Goal: Information Seeking & Learning: Learn about a topic

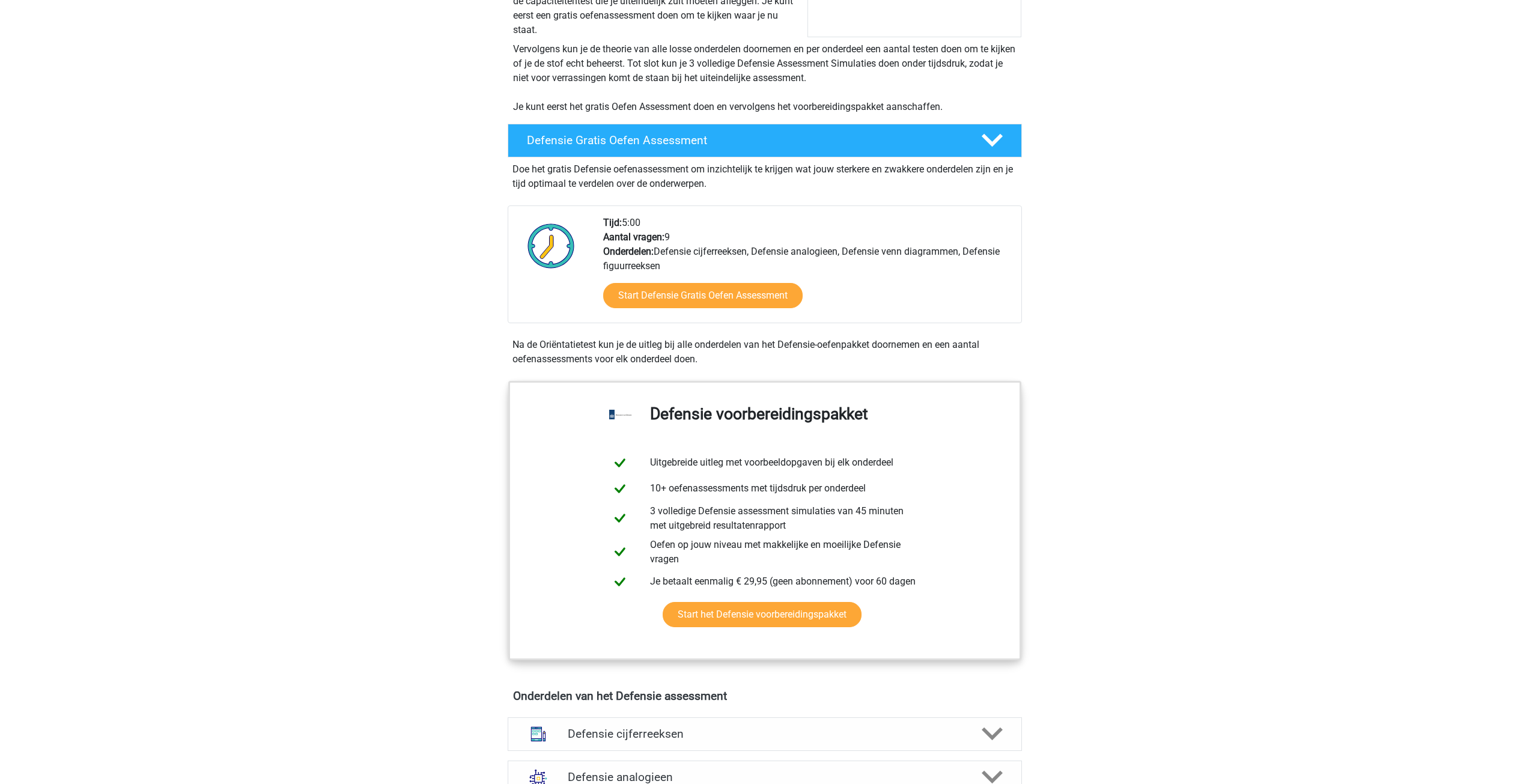
scroll to position [420, 0]
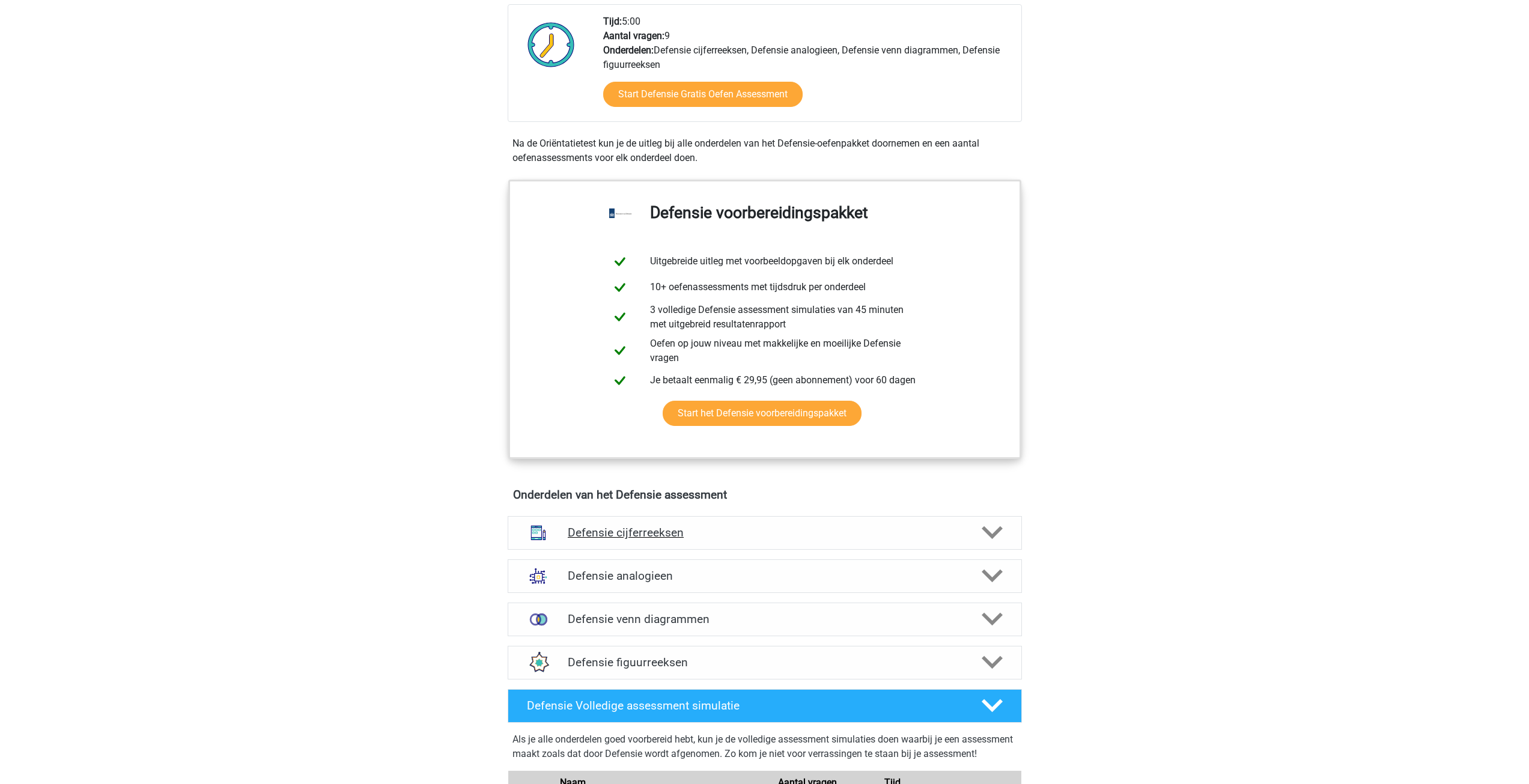
click at [994, 540] on icon at bounding box center [992, 532] width 21 height 21
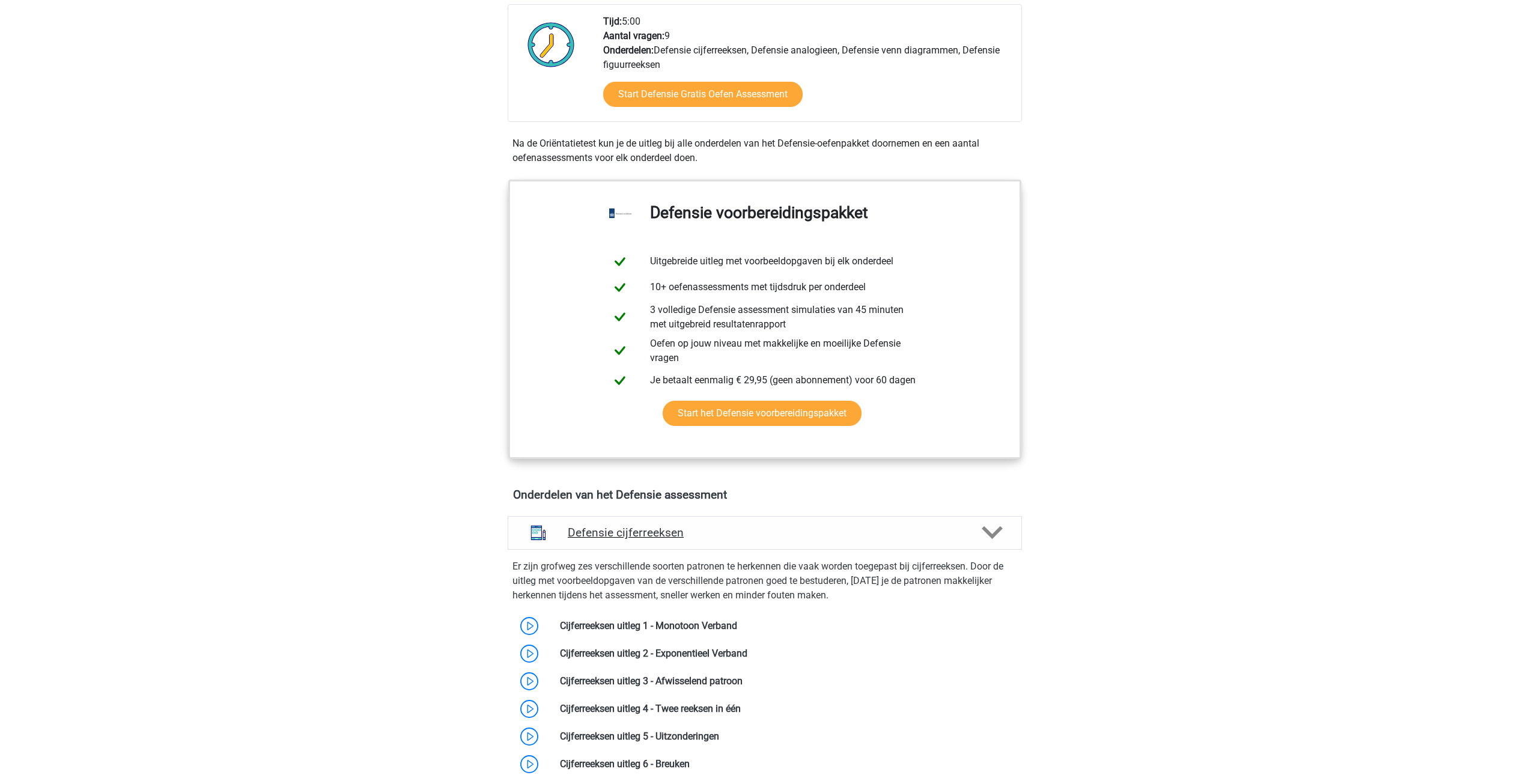
click at [994, 540] on icon at bounding box center [992, 532] width 21 height 21
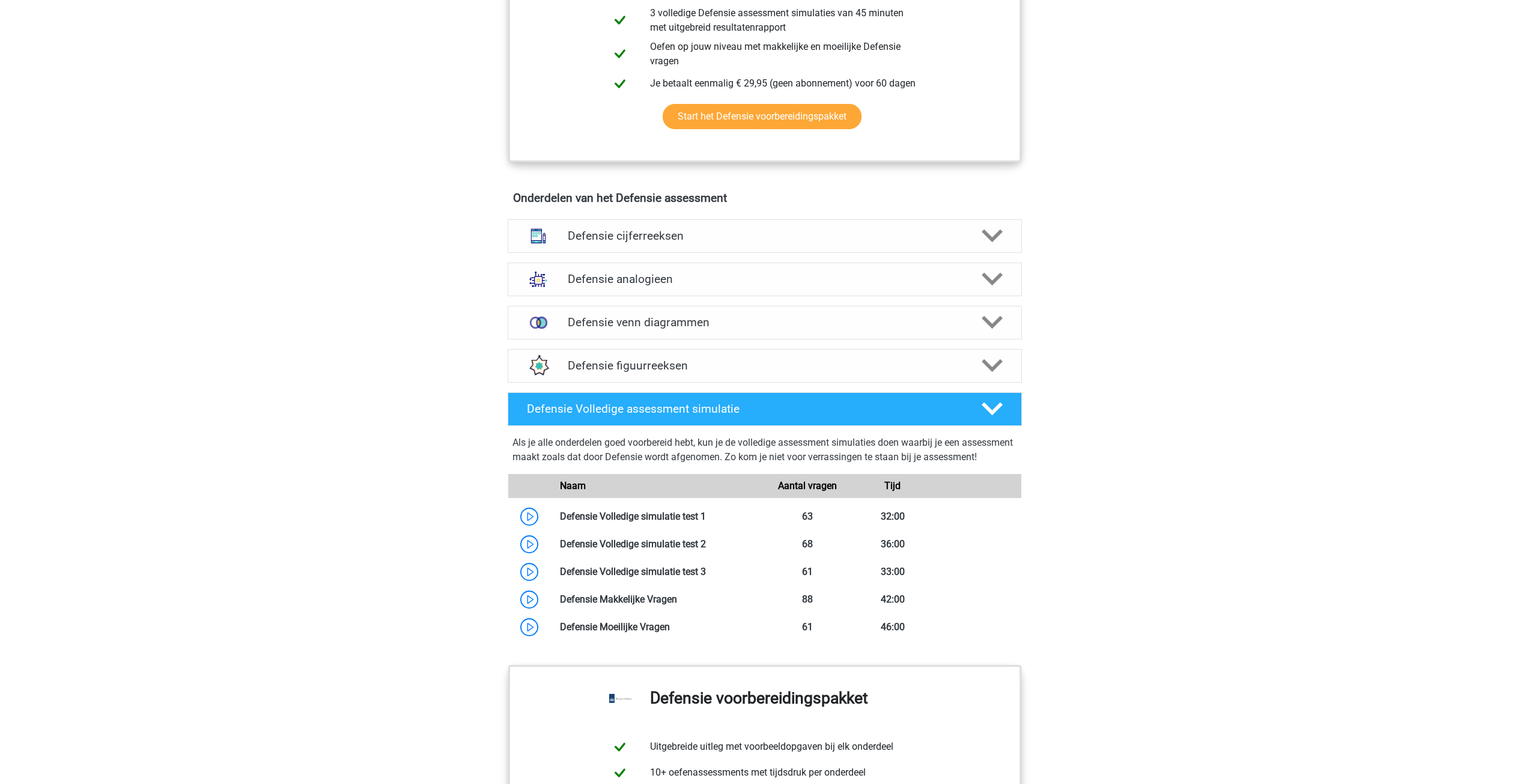
scroll to position [300, 0]
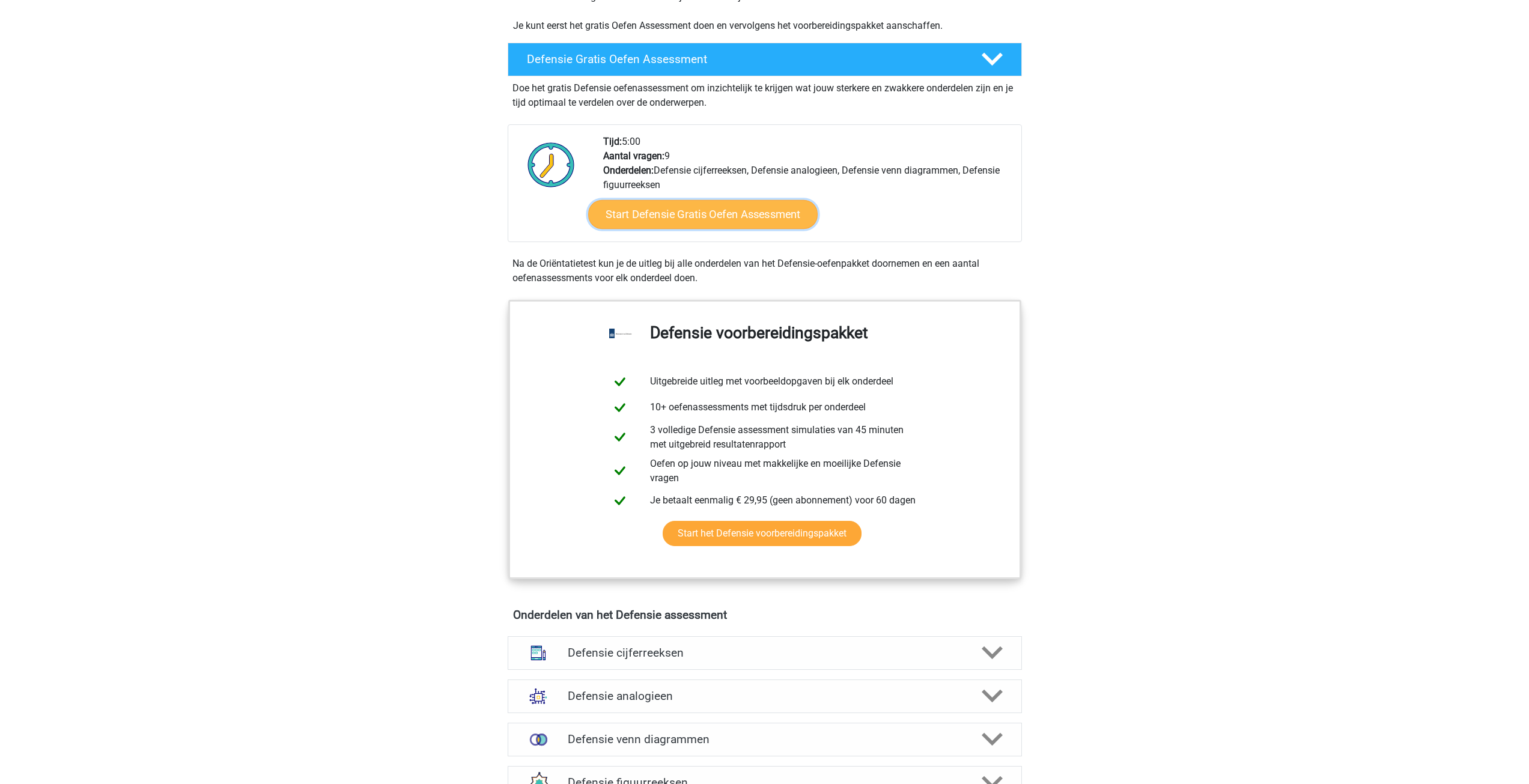
click at [744, 219] on link "Start Defensie Gratis Oefen Assessment" at bounding box center [702, 214] width 229 height 29
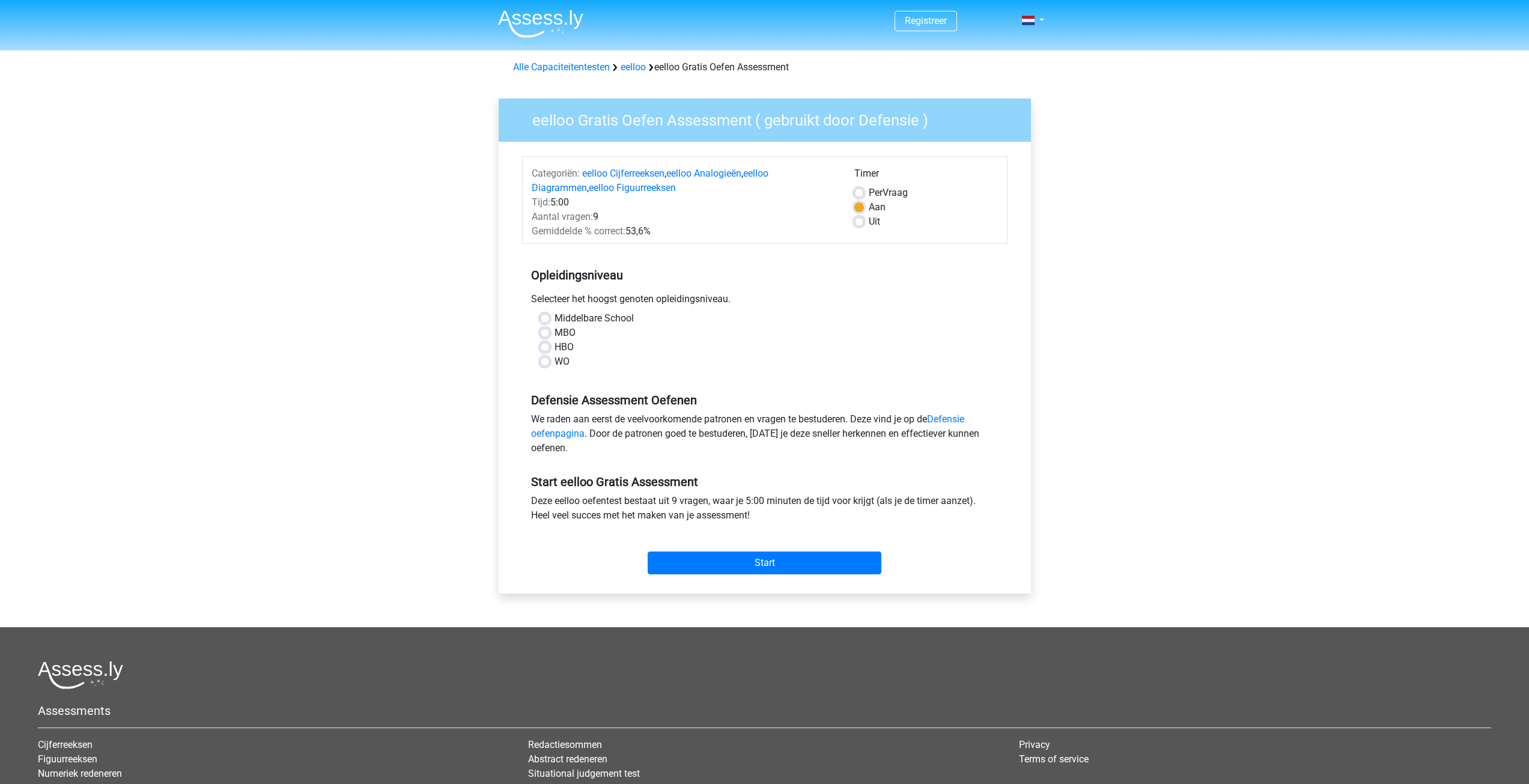
click at [868, 192] on label "Per Vraag" at bounding box center [888, 193] width 39 height 15
click at [862, 192] on input "Per Vraag" at bounding box center [859, 192] width 10 height 12
radio input "true"
click at [868, 212] on label "Aan" at bounding box center [877, 207] width 17 height 15
click at [862, 212] on input "Aan" at bounding box center [859, 206] width 10 height 12
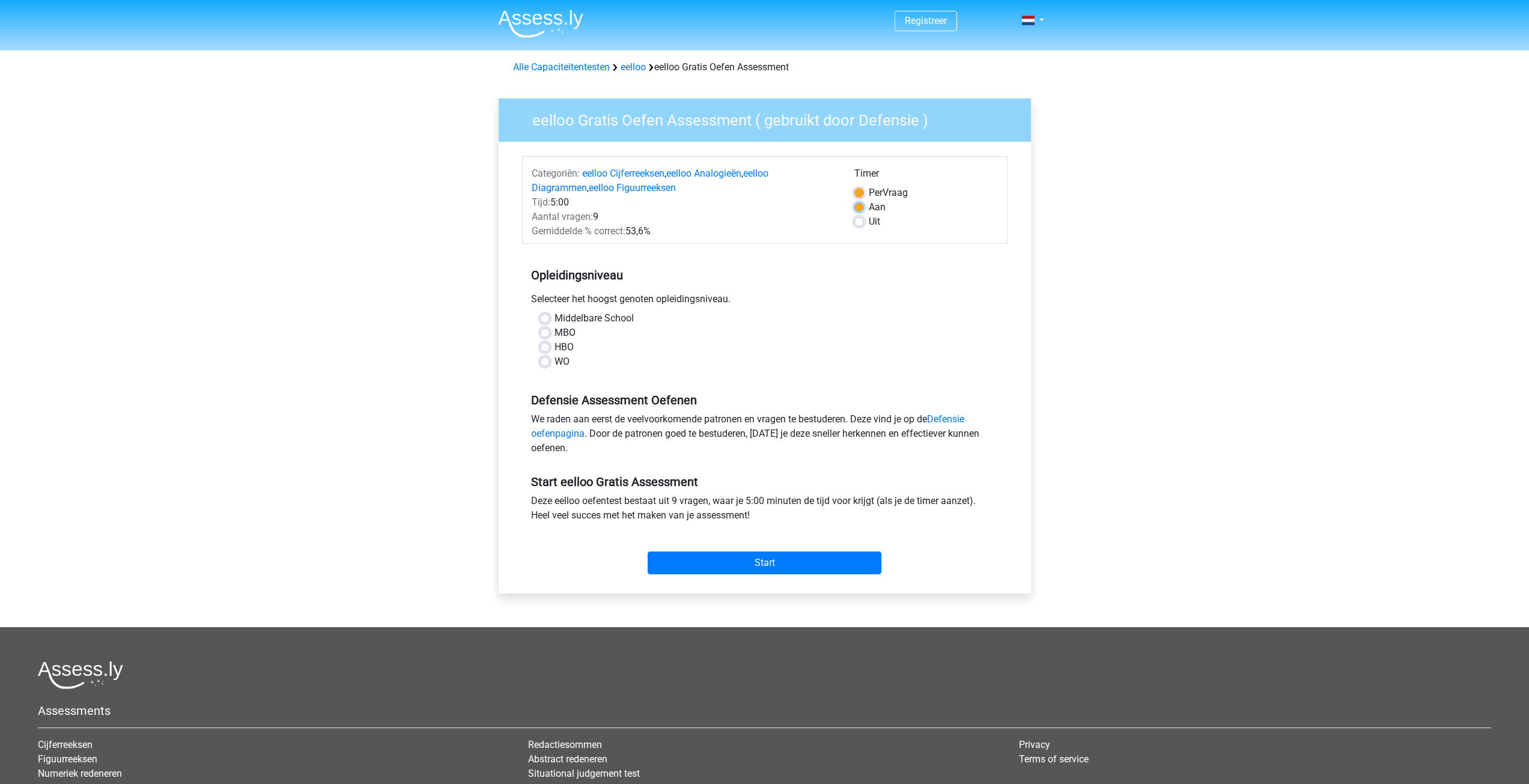
radio input "true"
click at [869, 194] on span "Per" at bounding box center [875, 192] width 14 height 12
click at [864, 194] on input "Per Vraag" at bounding box center [859, 192] width 10 height 12
radio input "true"
click at [563, 319] on label "Middelbare School" at bounding box center [594, 318] width 79 height 15
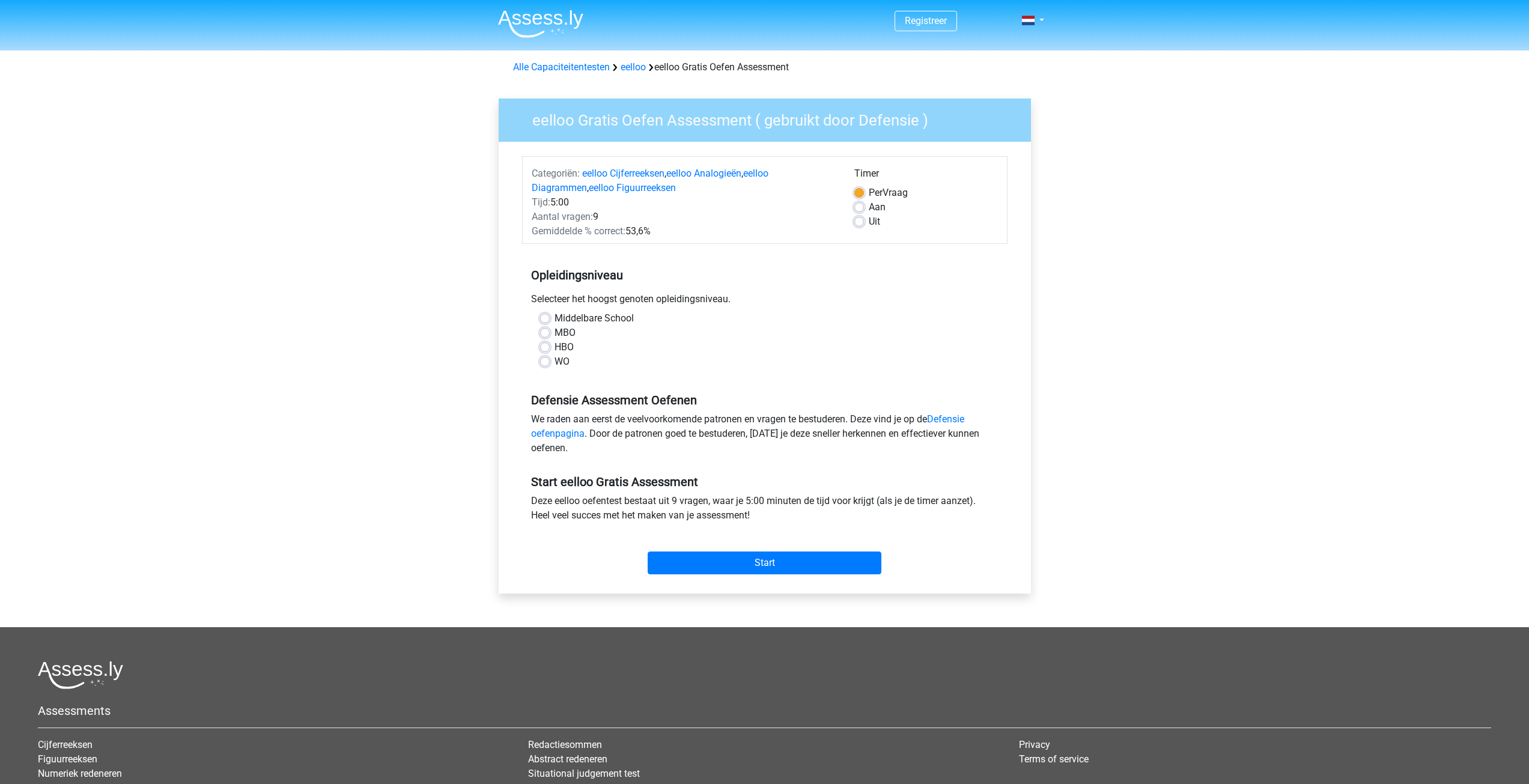
click at [549, 319] on input "Middelbare School" at bounding box center [545, 317] width 10 height 12
radio input "true"
click at [755, 563] on input "Start" at bounding box center [765, 562] width 233 height 23
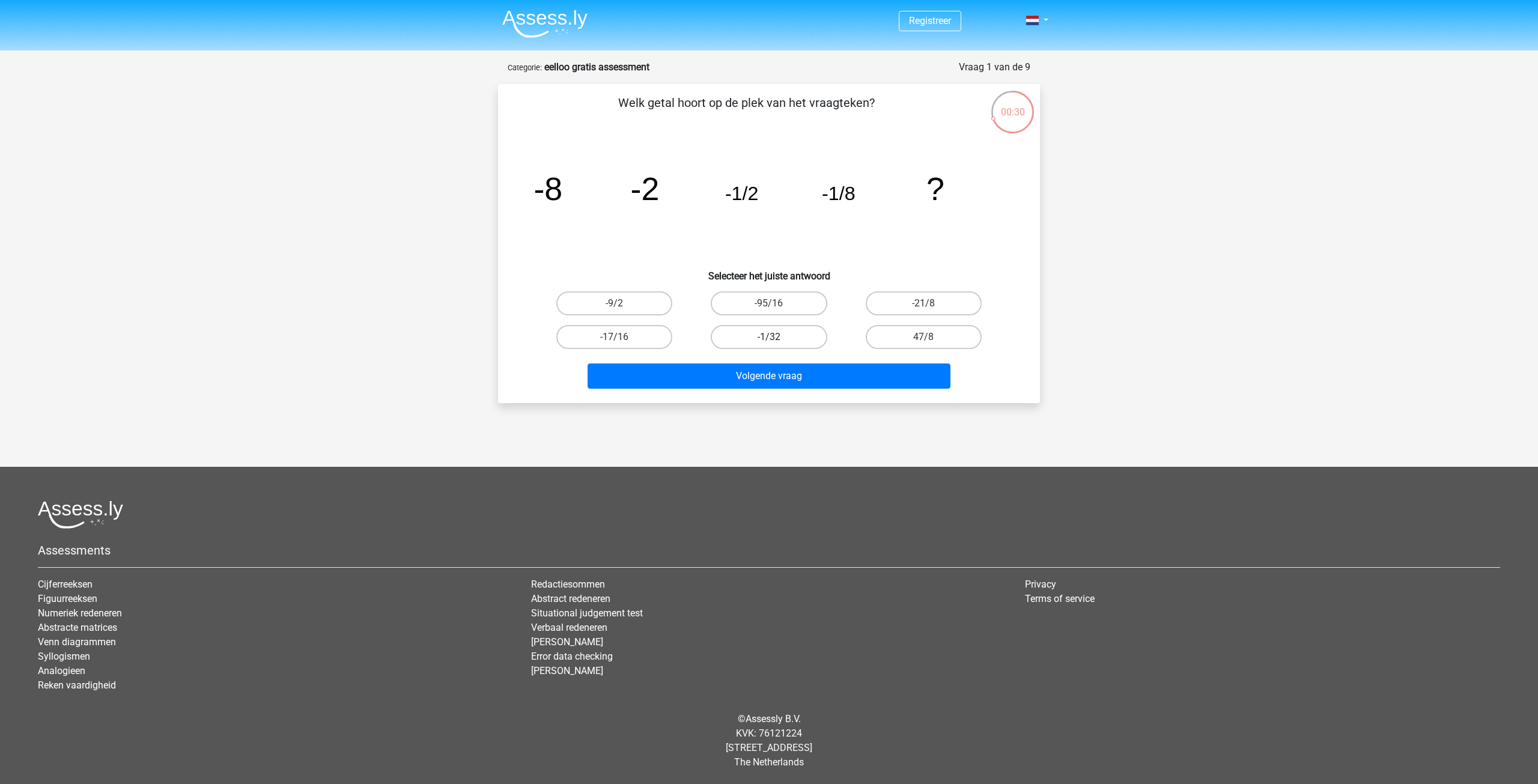
click at [766, 339] on label "-1/32" at bounding box center [769, 337] width 116 height 24
click at [769, 339] on input "-1/32" at bounding box center [773, 340] width 8 height 8
radio input "true"
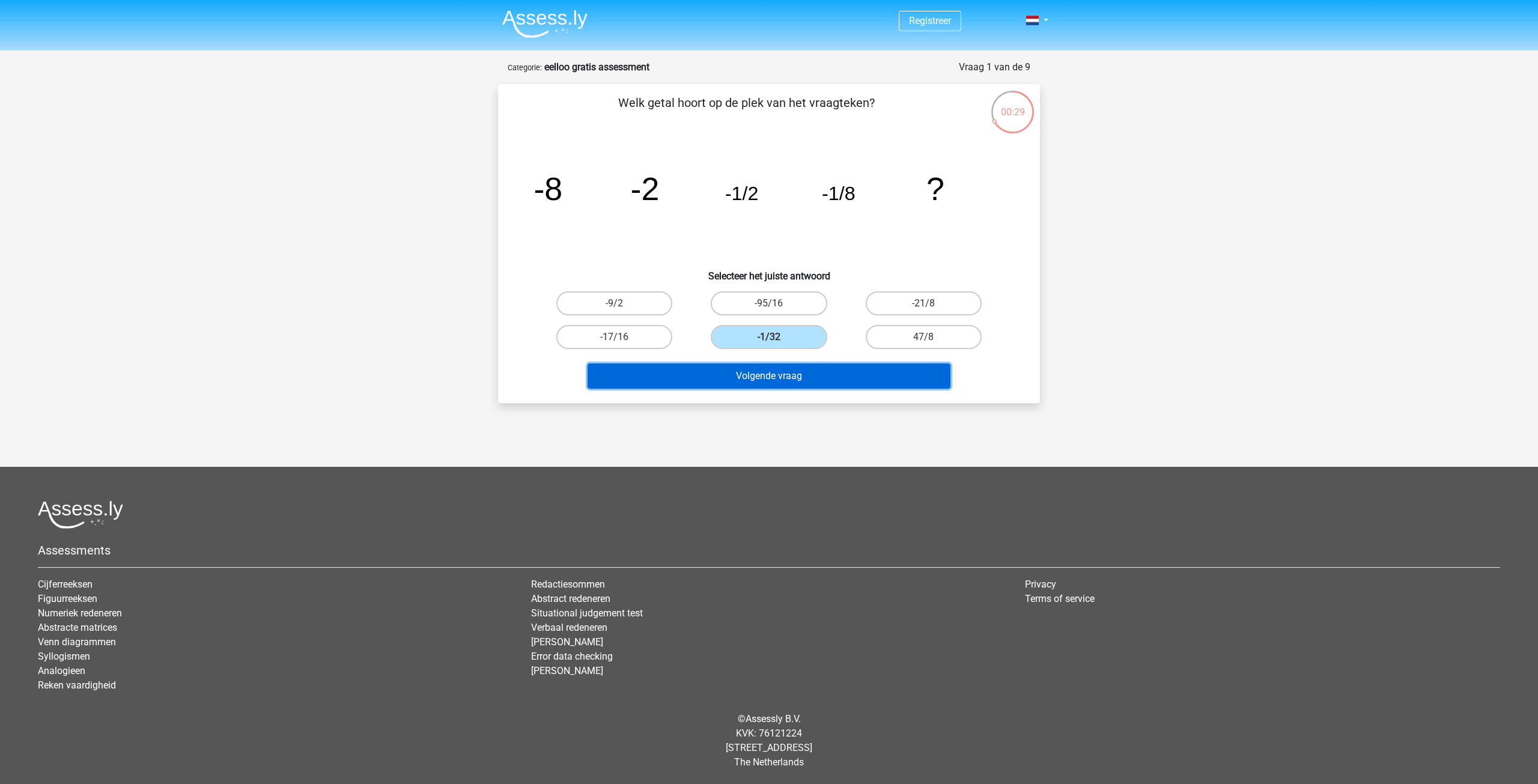
click at [827, 383] on button "Volgende vraag" at bounding box center [769, 376] width 364 height 25
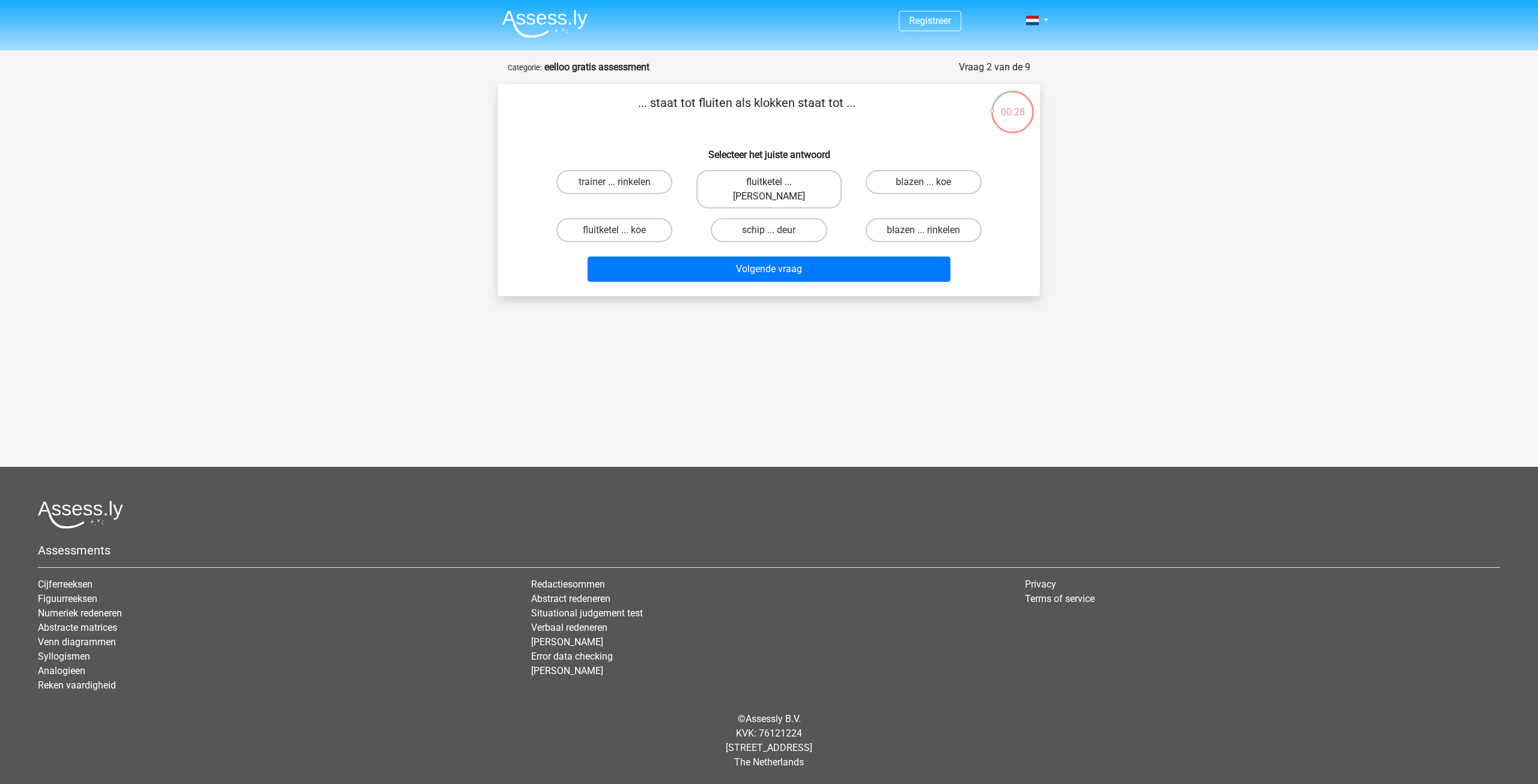
click at [797, 183] on label "fluitketel ... luiden" at bounding box center [768, 189] width 145 height 38
click at [777, 183] on input "fluitketel ... luiden" at bounding box center [773, 186] width 8 height 8
radio input "true"
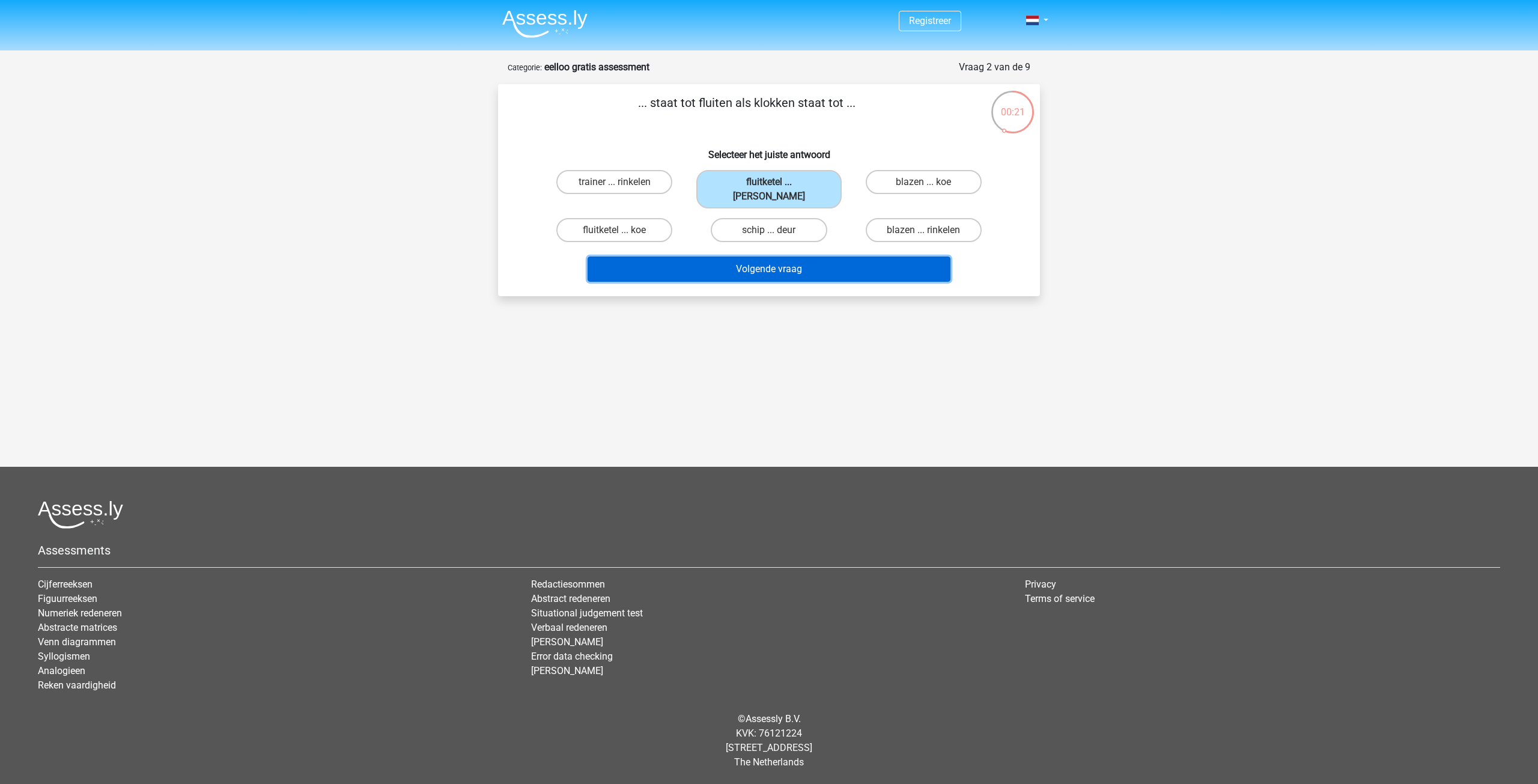
click at [789, 257] on button "Volgende vraag" at bounding box center [769, 269] width 364 height 25
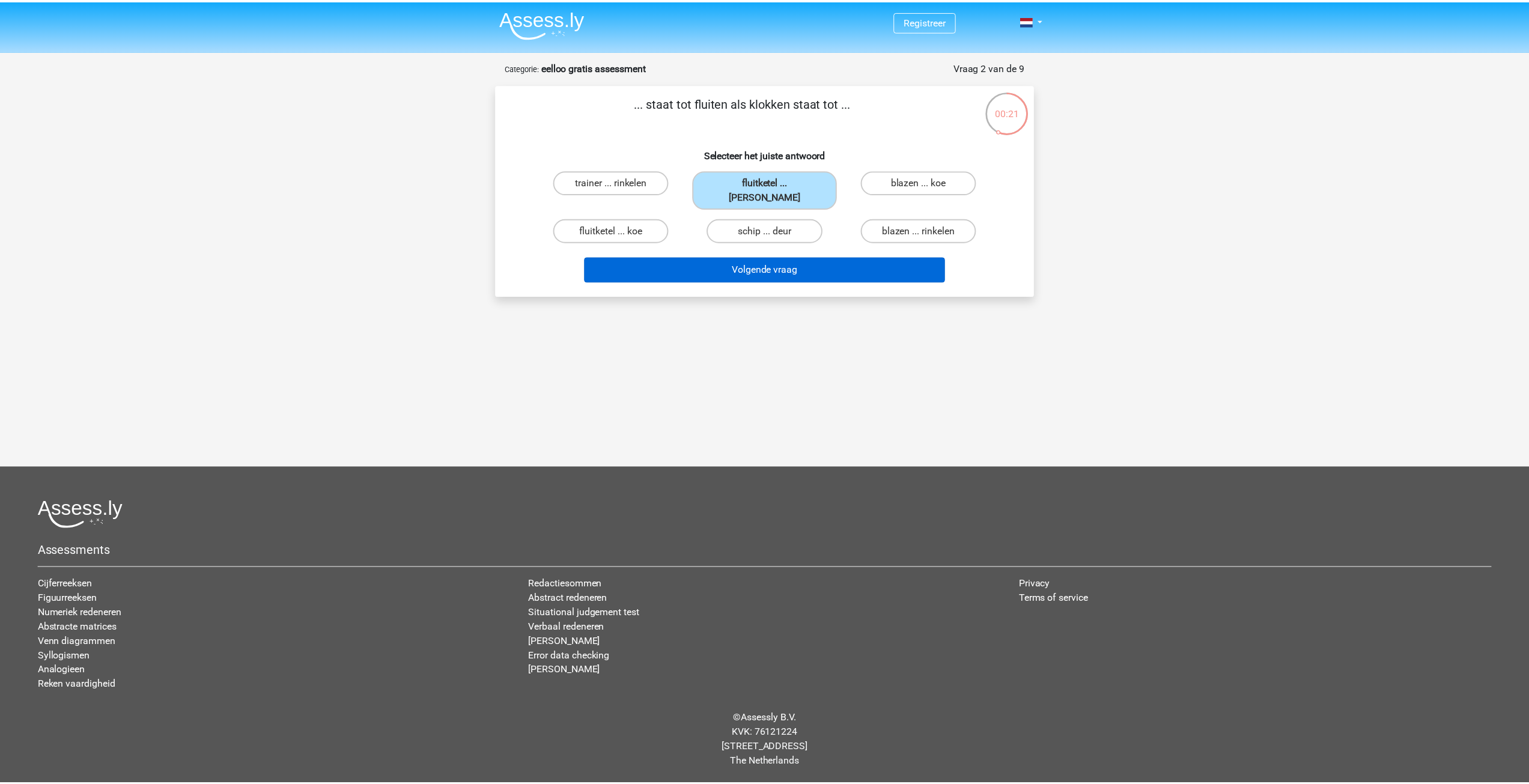
scroll to position [13, 0]
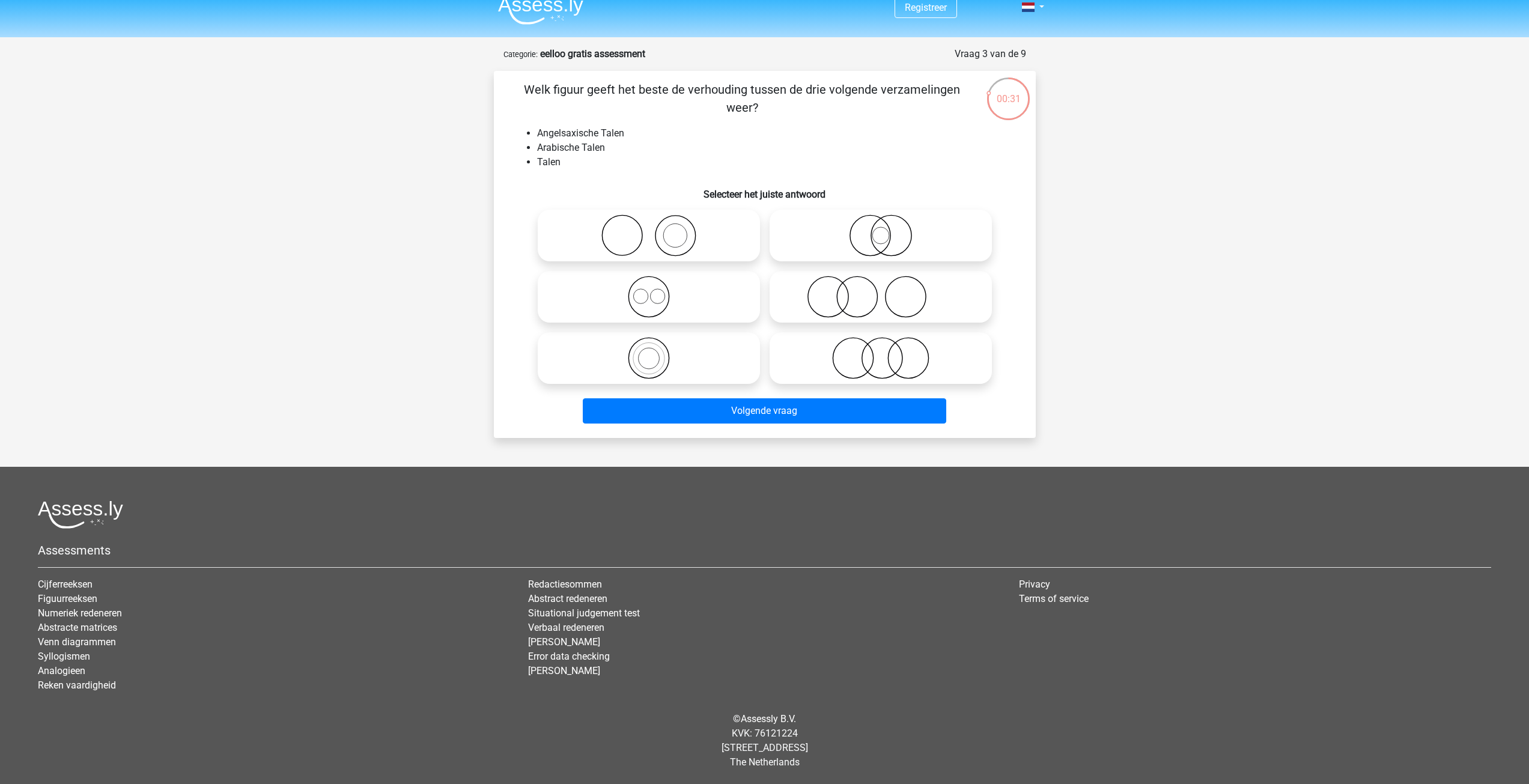
click at [676, 299] on icon at bounding box center [649, 296] width 213 height 42
click at [656, 291] on input "radio" at bounding box center [653, 287] width 8 height 8
radio input "true"
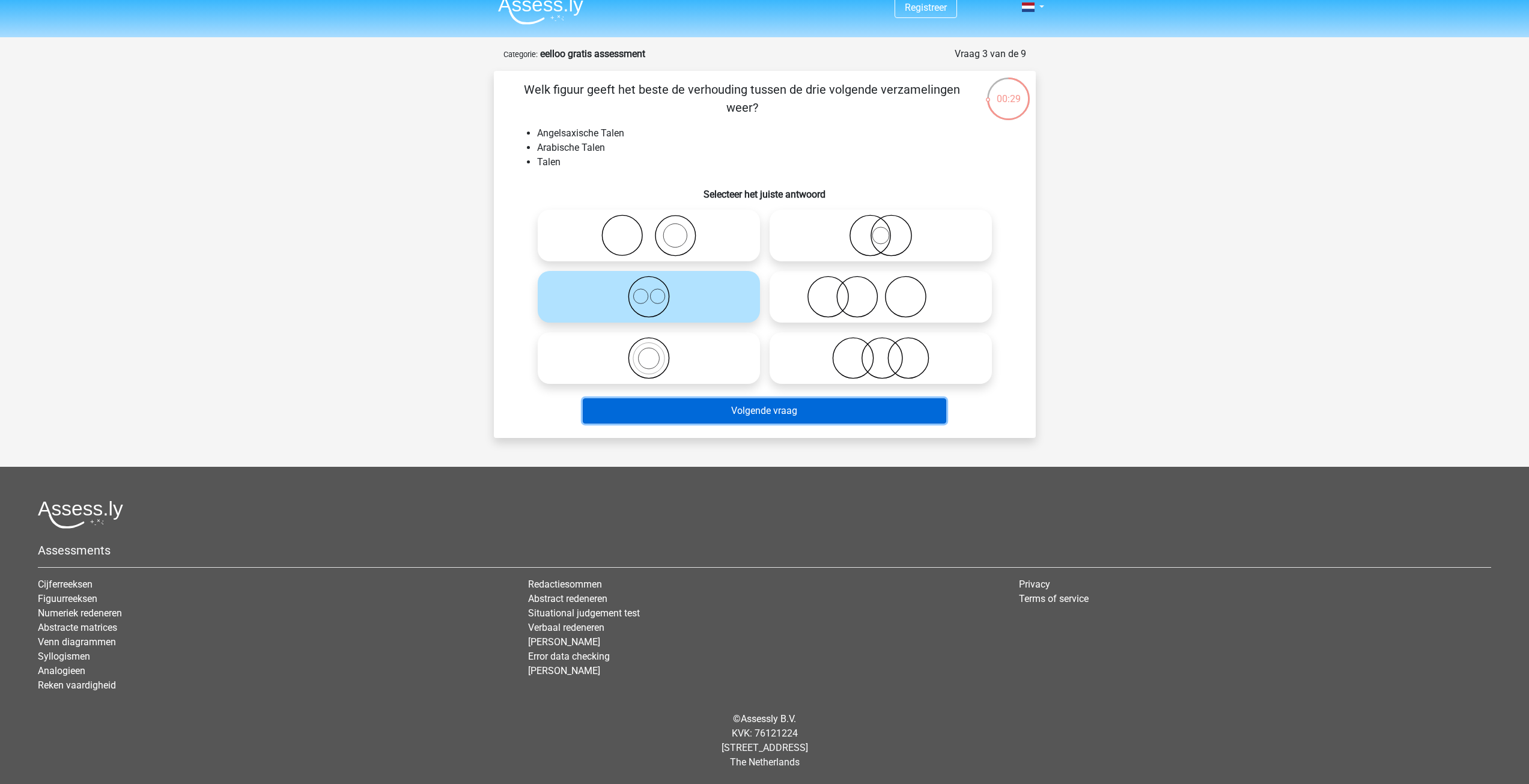
click at [794, 412] on button "Volgende vraag" at bounding box center [764, 411] width 364 height 25
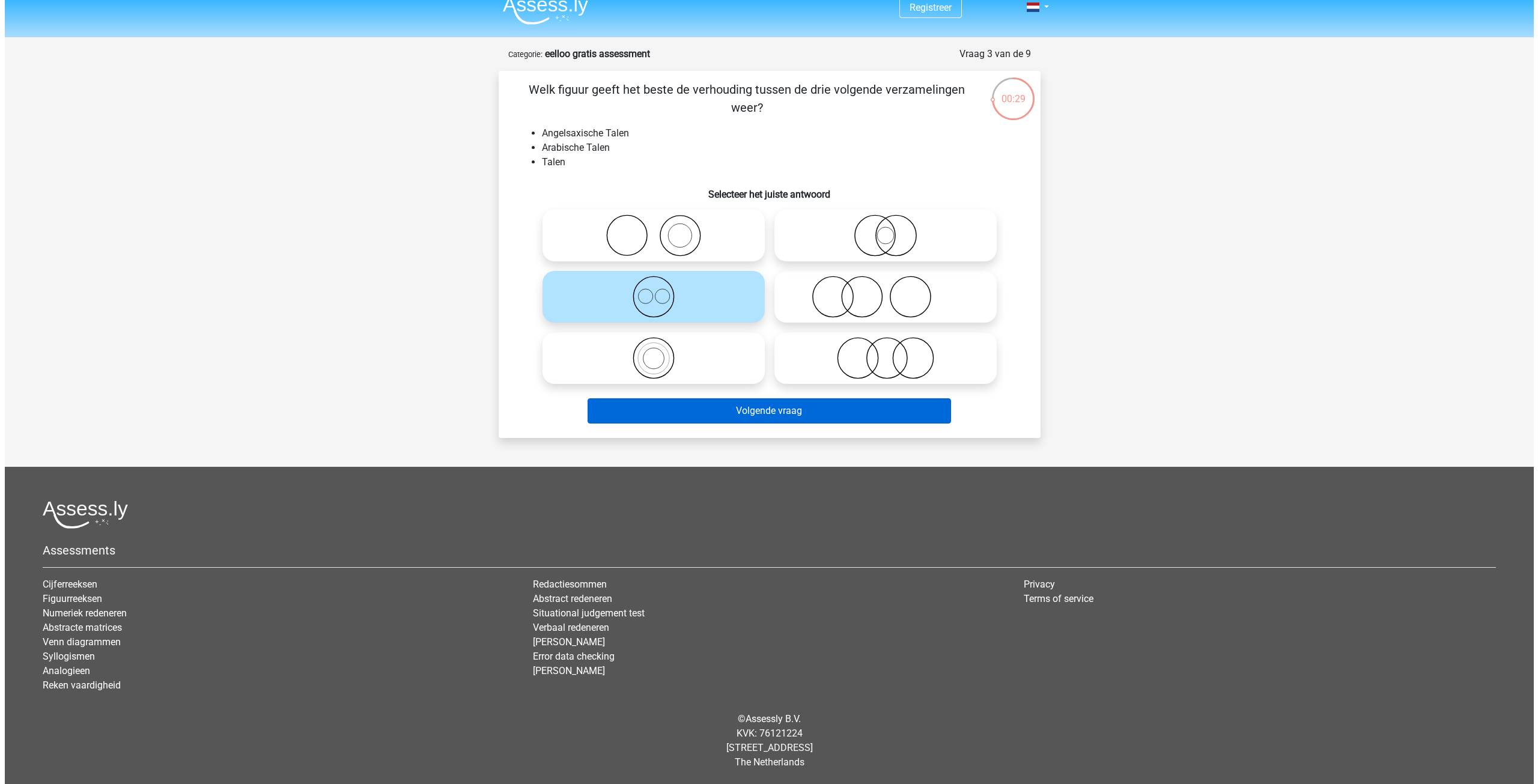
scroll to position [0, 0]
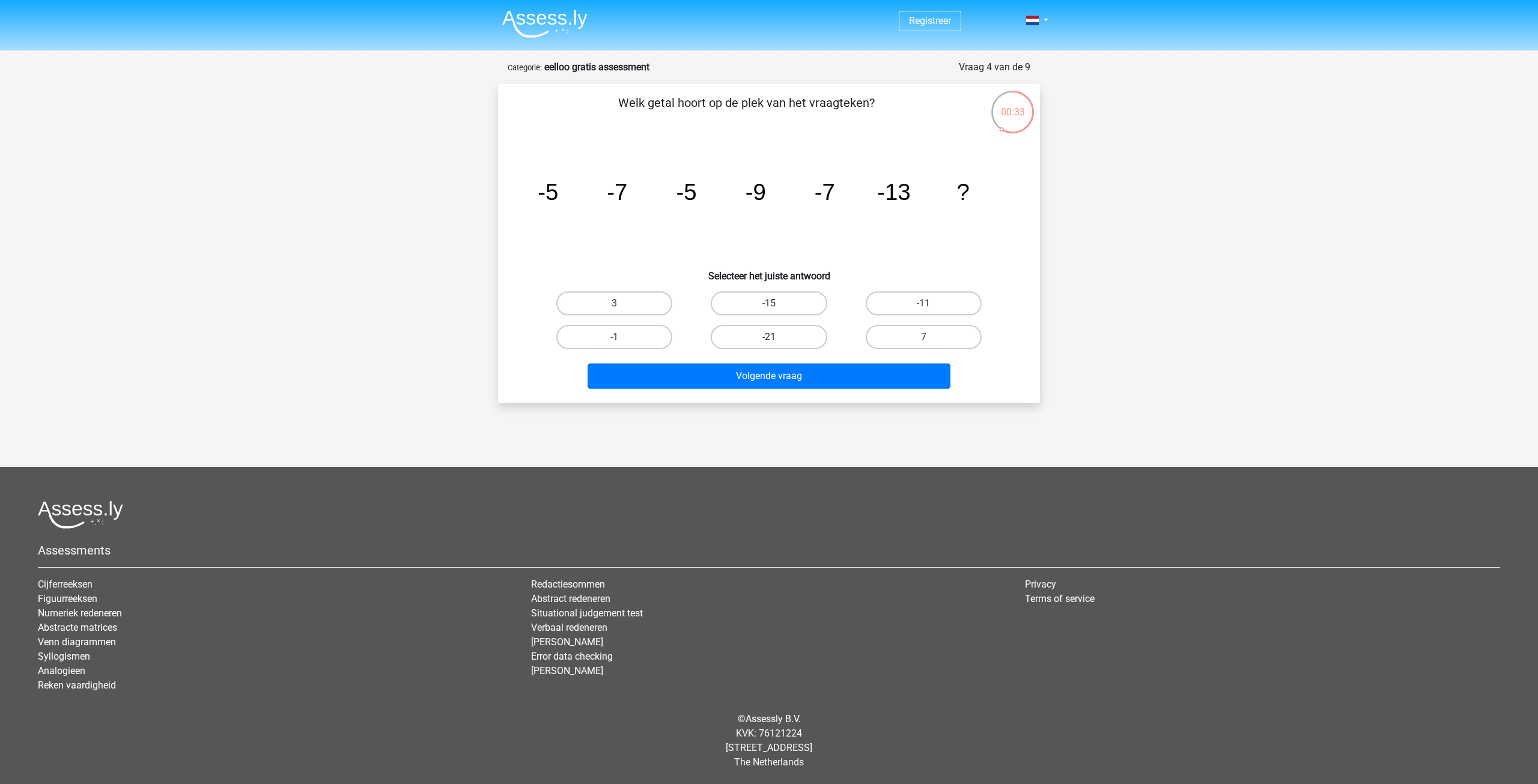
click at [804, 334] on label "-21" at bounding box center [769, 337] width 116 height 24
click at [777, 337] on input "-21" at bounding box center [773, 340] width 8 height 8
radio input "true"
click at [914, 298] on label "-11" at bounding box center [924, 303] width 116 height 24
click at [924, 303] on input "-11" at bounding box center [927, 307] width 8 height 8
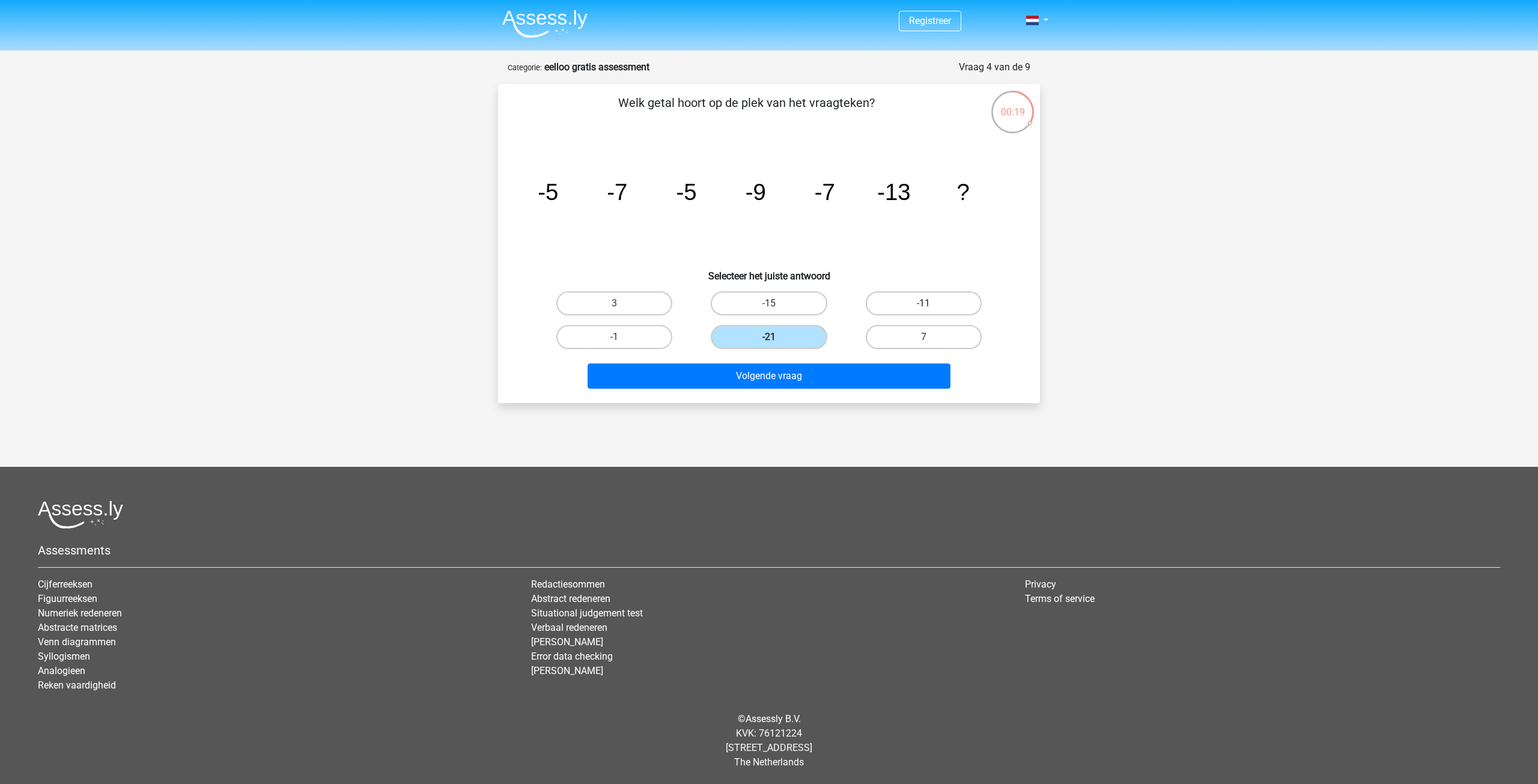
radio input "true"
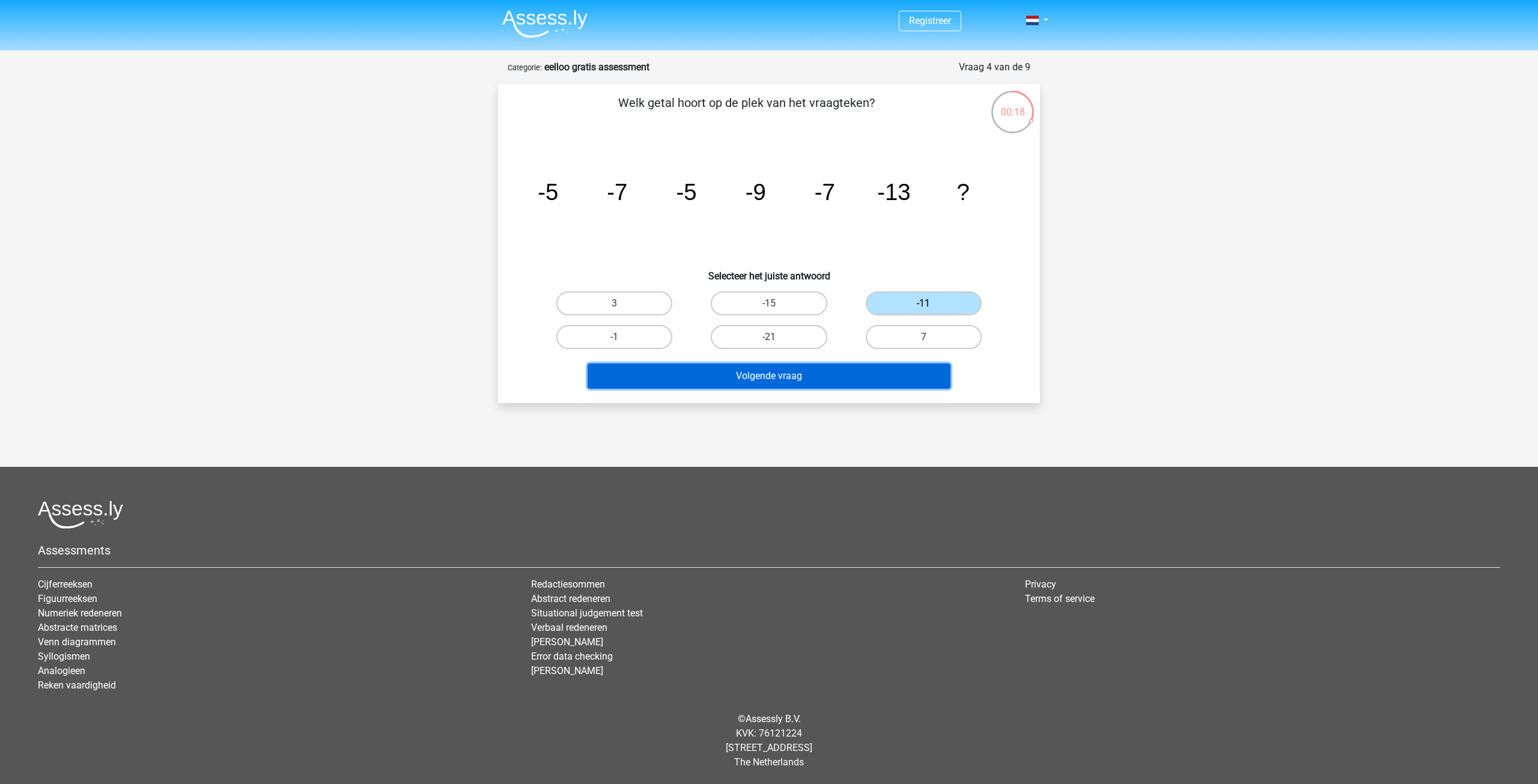
click at [892, 370] on button "Volgende vraag" at bounding box center [769, 376] width 364 height 25
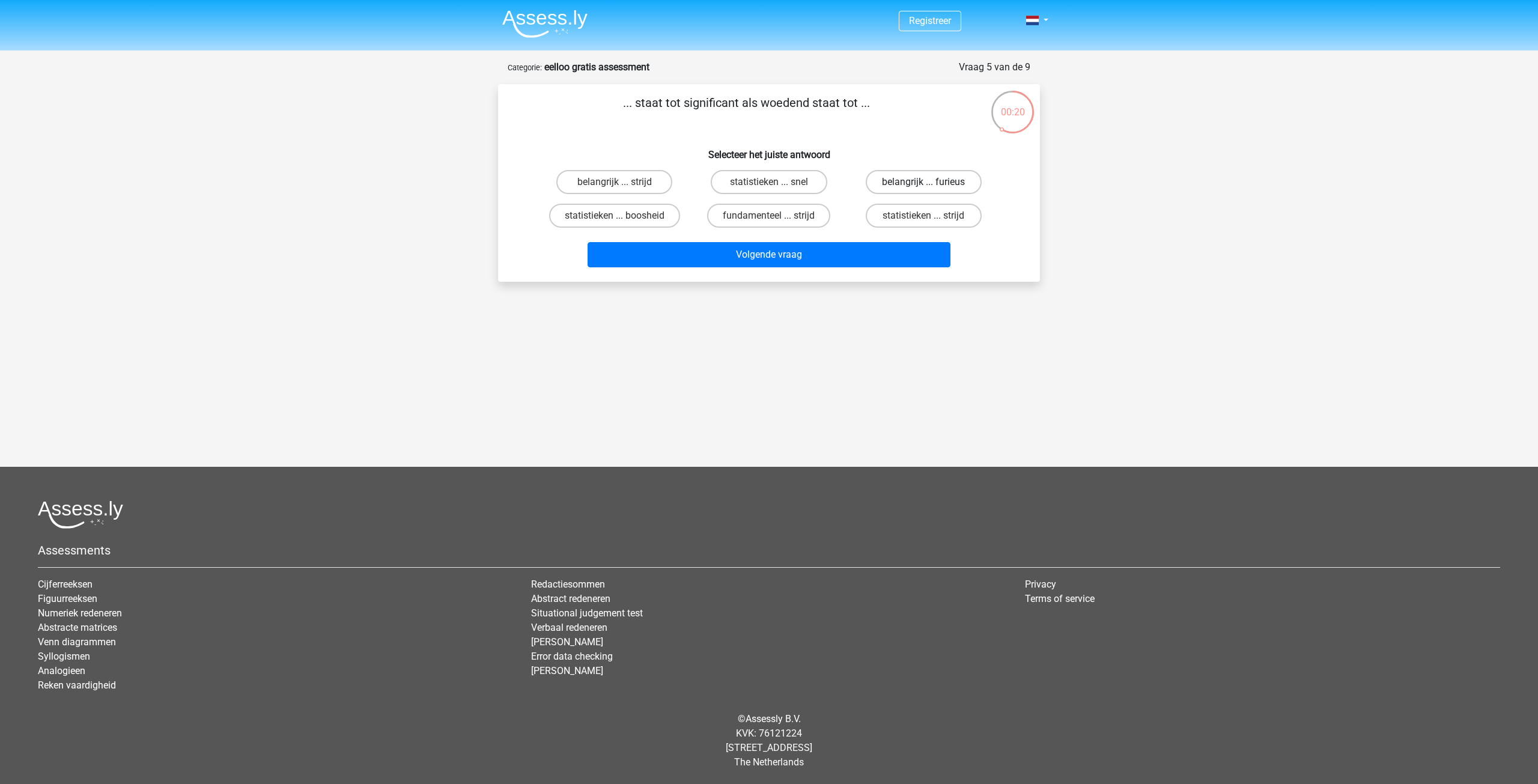
click at [883, 183] on label "belangrijk ... furieus" at bounding box center [924, 181] width 116 height 24
click at [924, 183] on input "belangrijk ... furieus" at bounding box center [927, 186] width 8 height 8
radio input "true"
click at [803, 250] on button "Volgende vraag" at bounding box center [769, 254] width 364 height 25
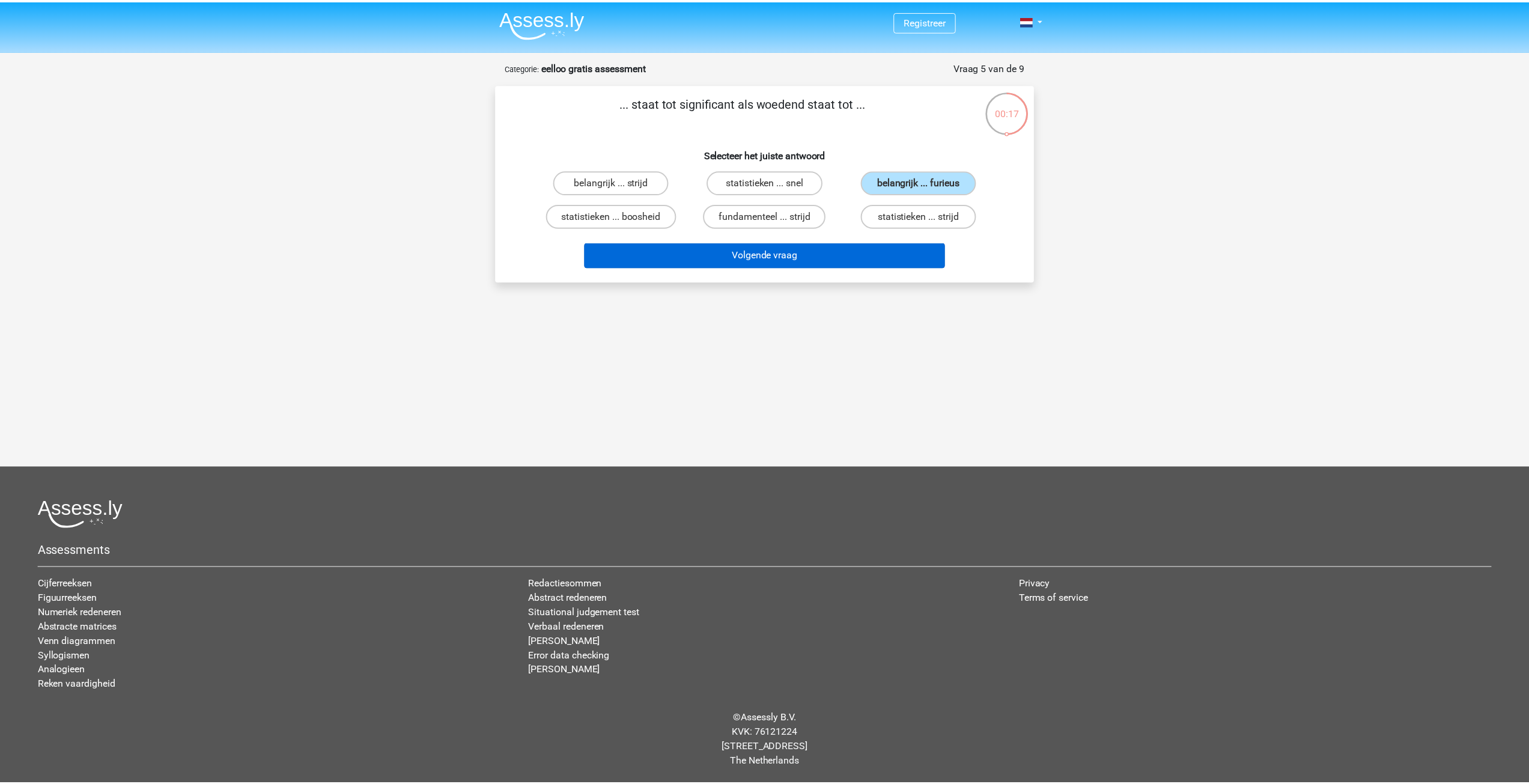
scroll to position [13, 0]
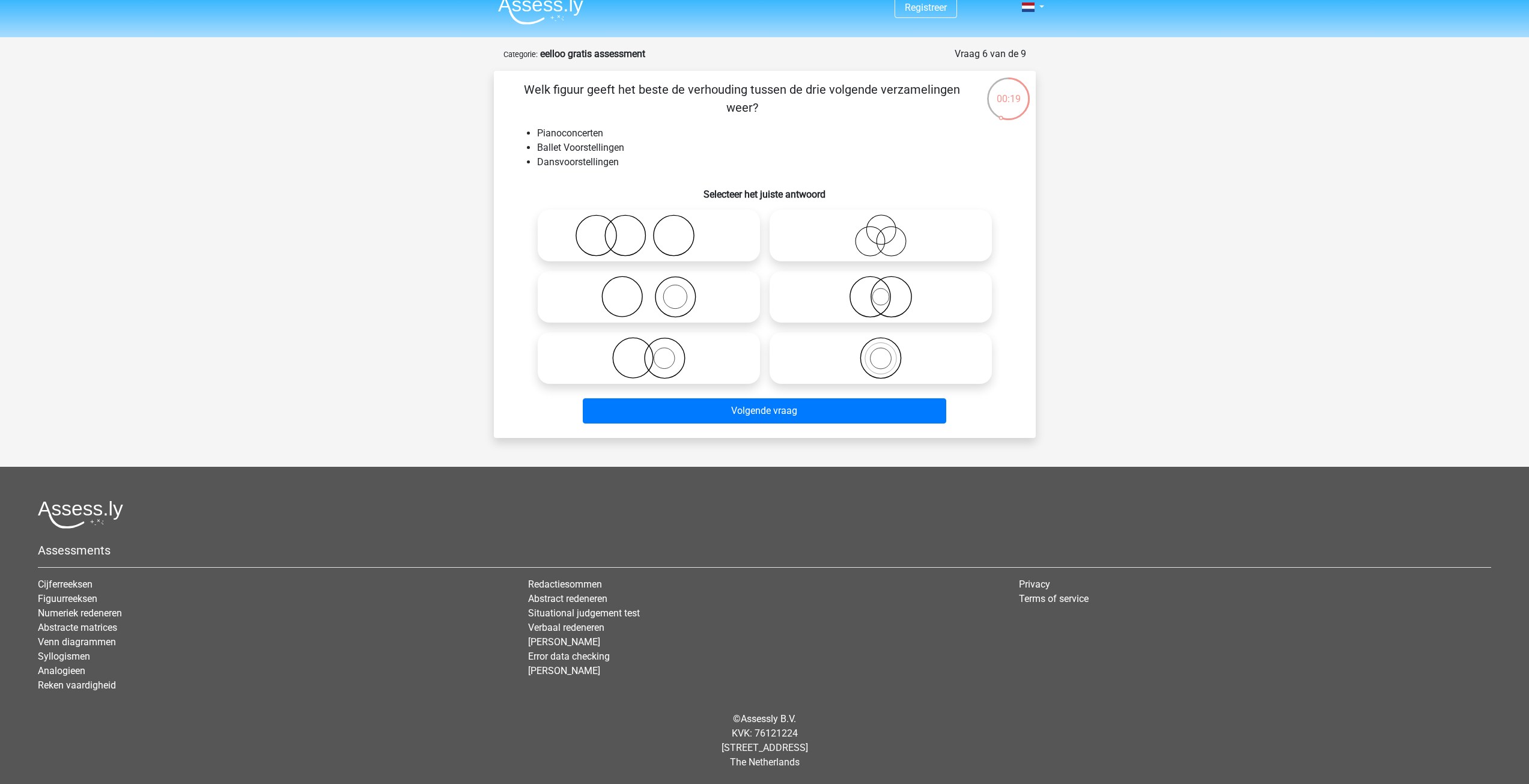
click at [735, 290] on icon at bounding box center [649, 296] width 213 height 42
click at [656, 290] on input "radio" at bounding box center [653, 287] width 8 height 8
radio input "true"
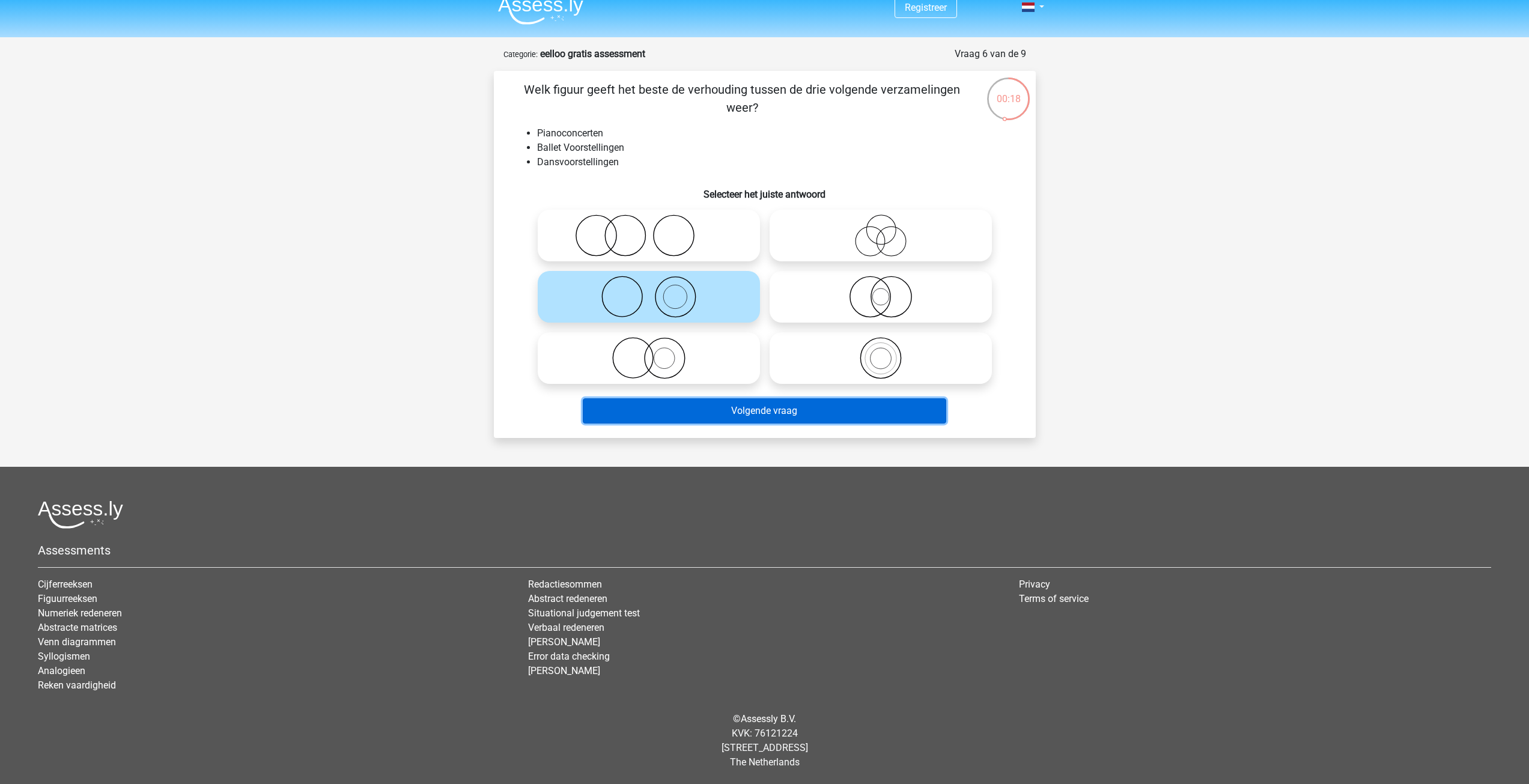
click at [821, 414] on button "Volgende vraag" at bounding box center [764, 411] width 364 height 25
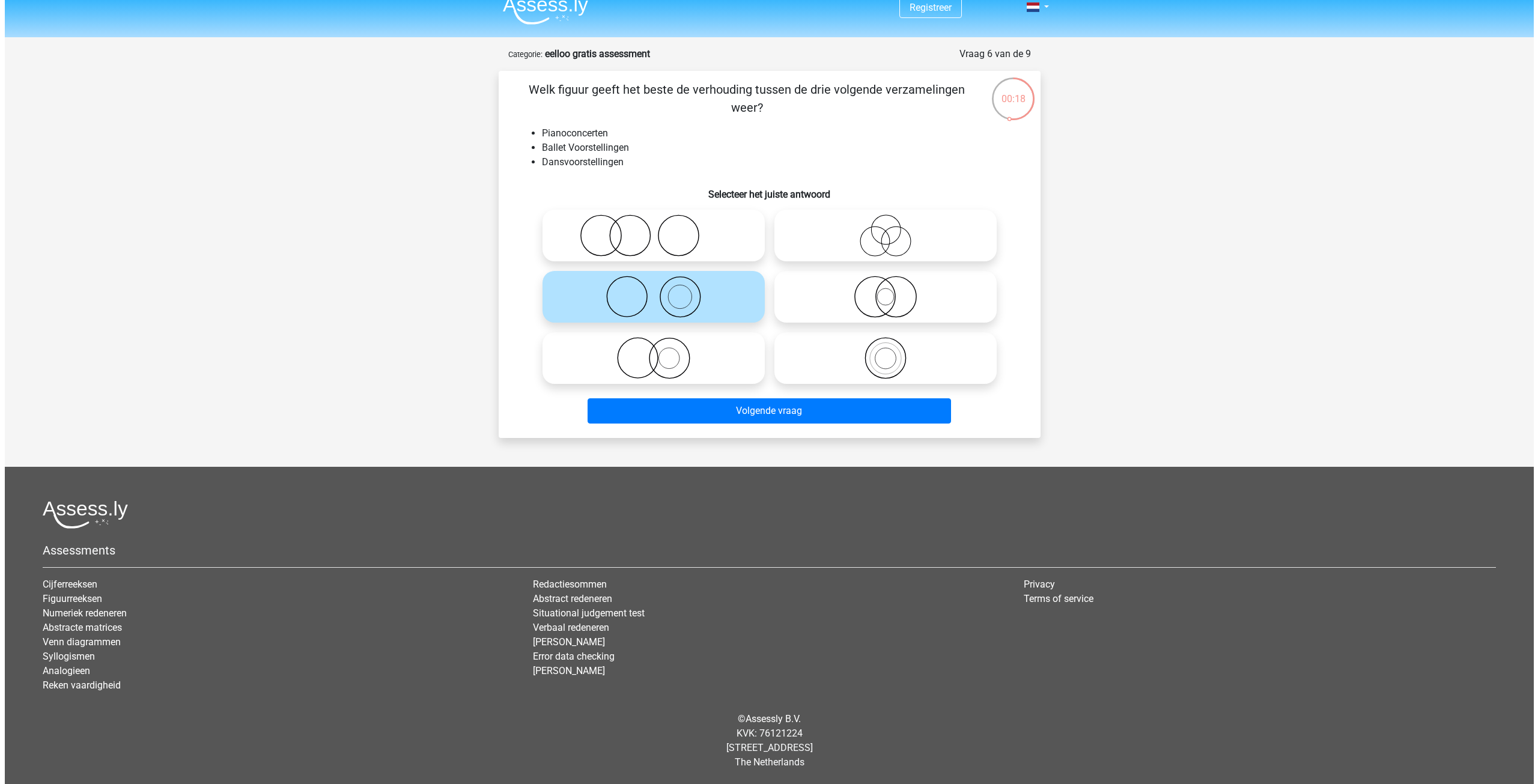
scroll to position [0, 0]
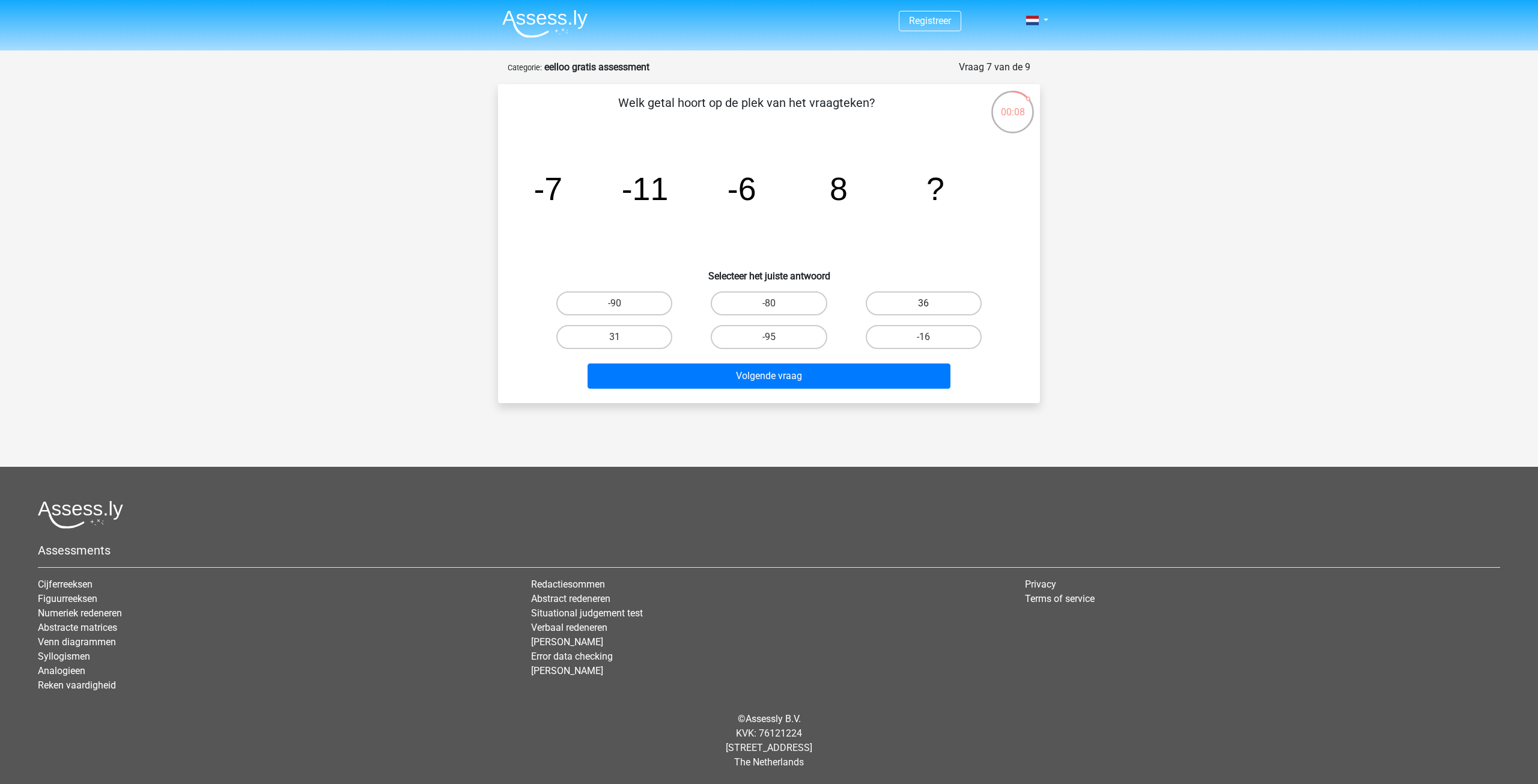
click at [885, 306] on label "36" at bounding box center [924, 303] width 116 height 24
click at [924, 306] on input "36" at bounding box center [927, 307] width 8 height 8
radio input "true"
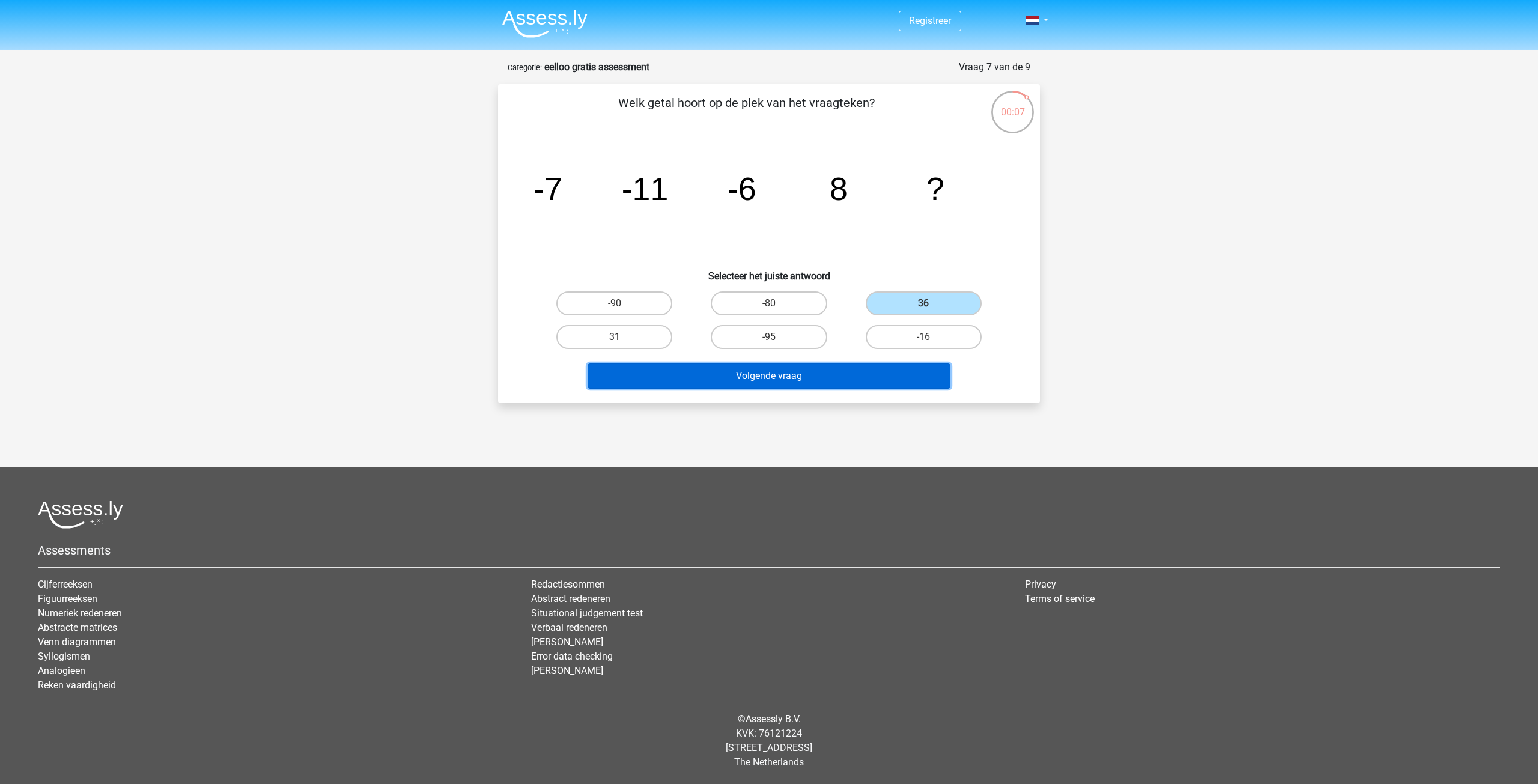
click at [802, 378] on button "Volgende vraag" at bounding box center [769, 376] width 364 height 25
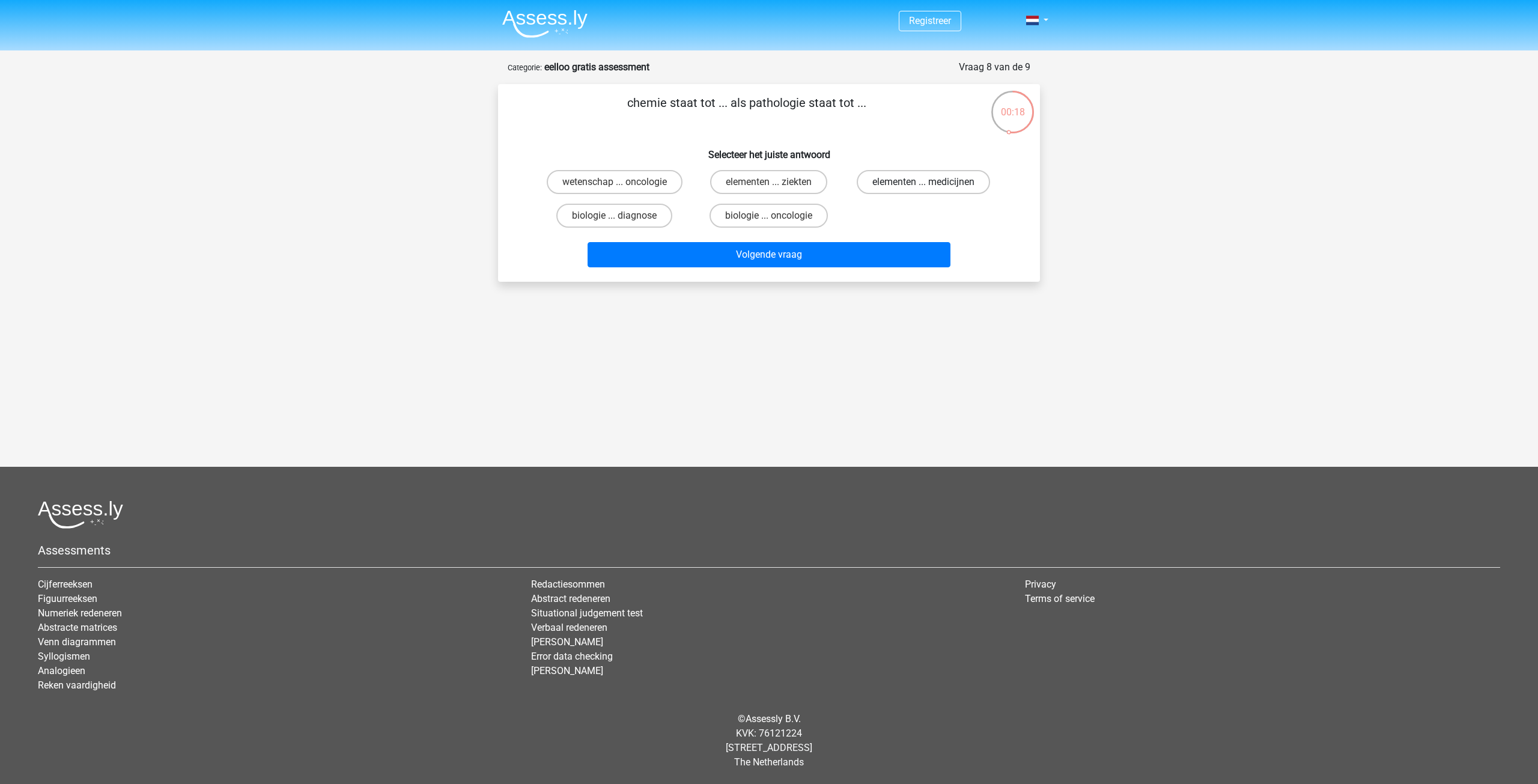
click at [913, 180] on label "elementen ... medicijnen" at bounding box center [924, 181] width 133 height 24
click at [924, 182] on input "elementen ... medicijnen" at bounding box center [927, 186] width 8 height 8
radio input "true"
click at [806, 218] on label "biologie ... oncologie" at bounding box center [769, 215] width 119 height 24
click at [777, 218] on input "biologie ... oncologie" at bounding box center [773, 219] width 8 height 8
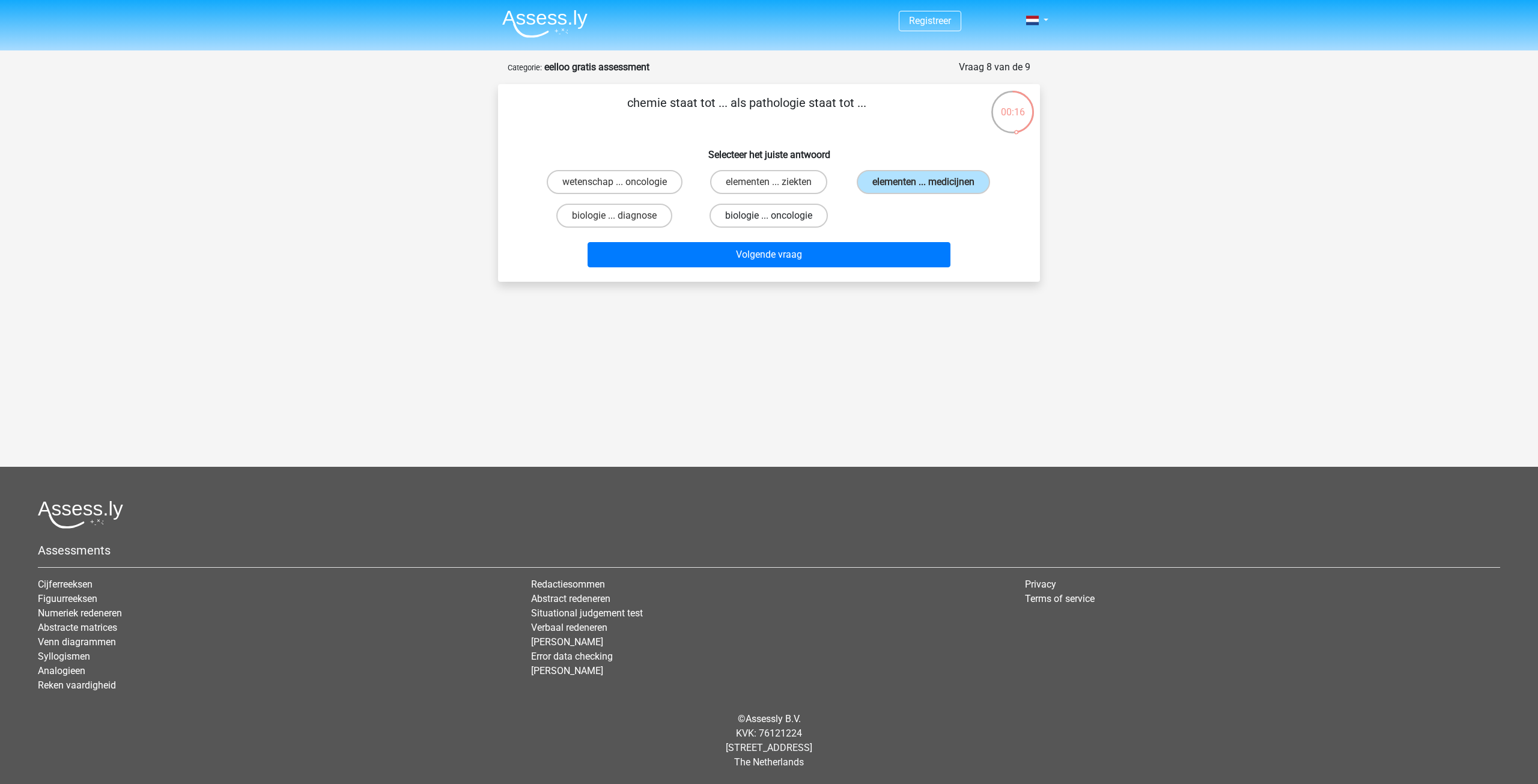
radio input "true"
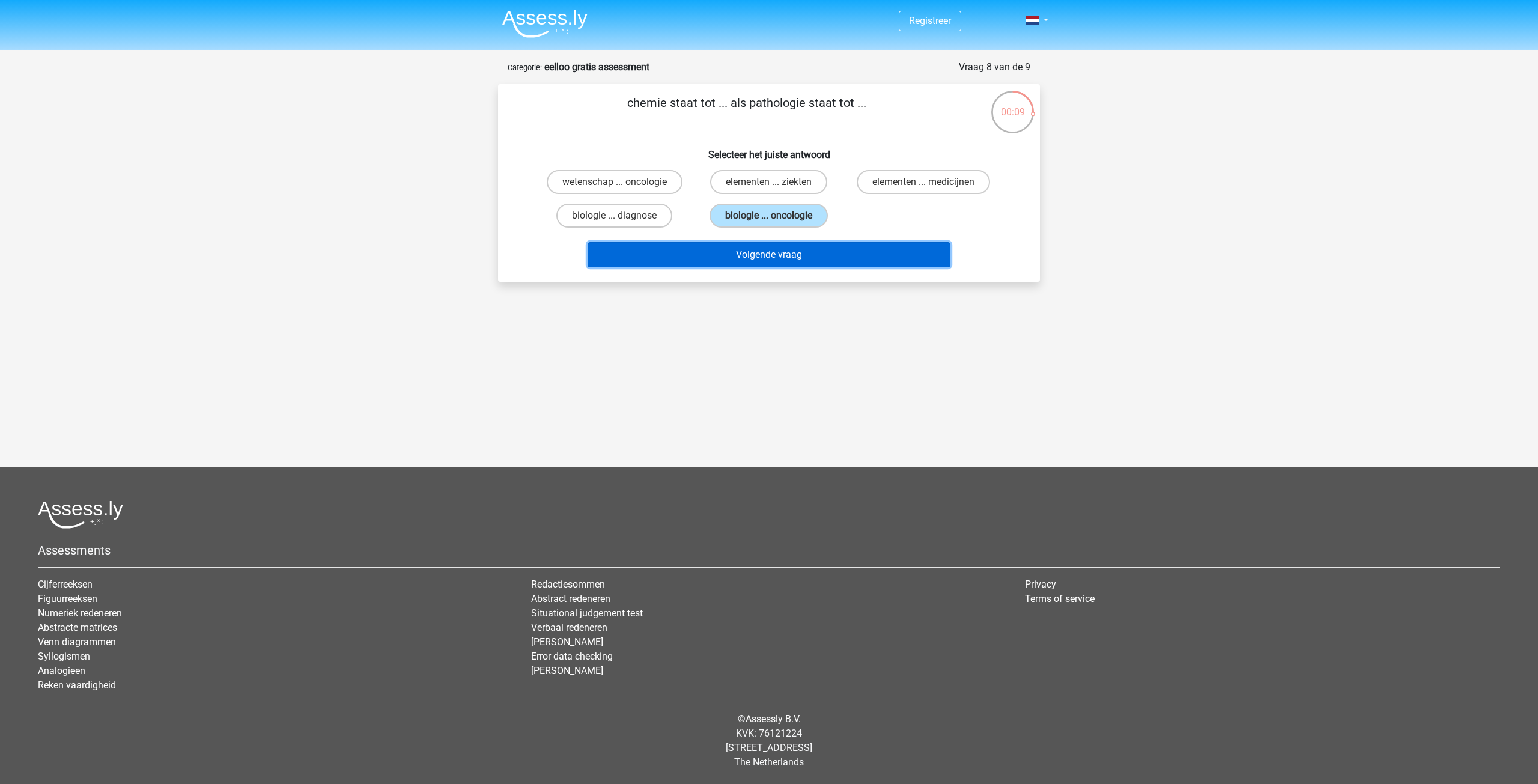
click at [815, 252] on button "Volgende vraag" at bounding box center [769, 254] width 364 height 25
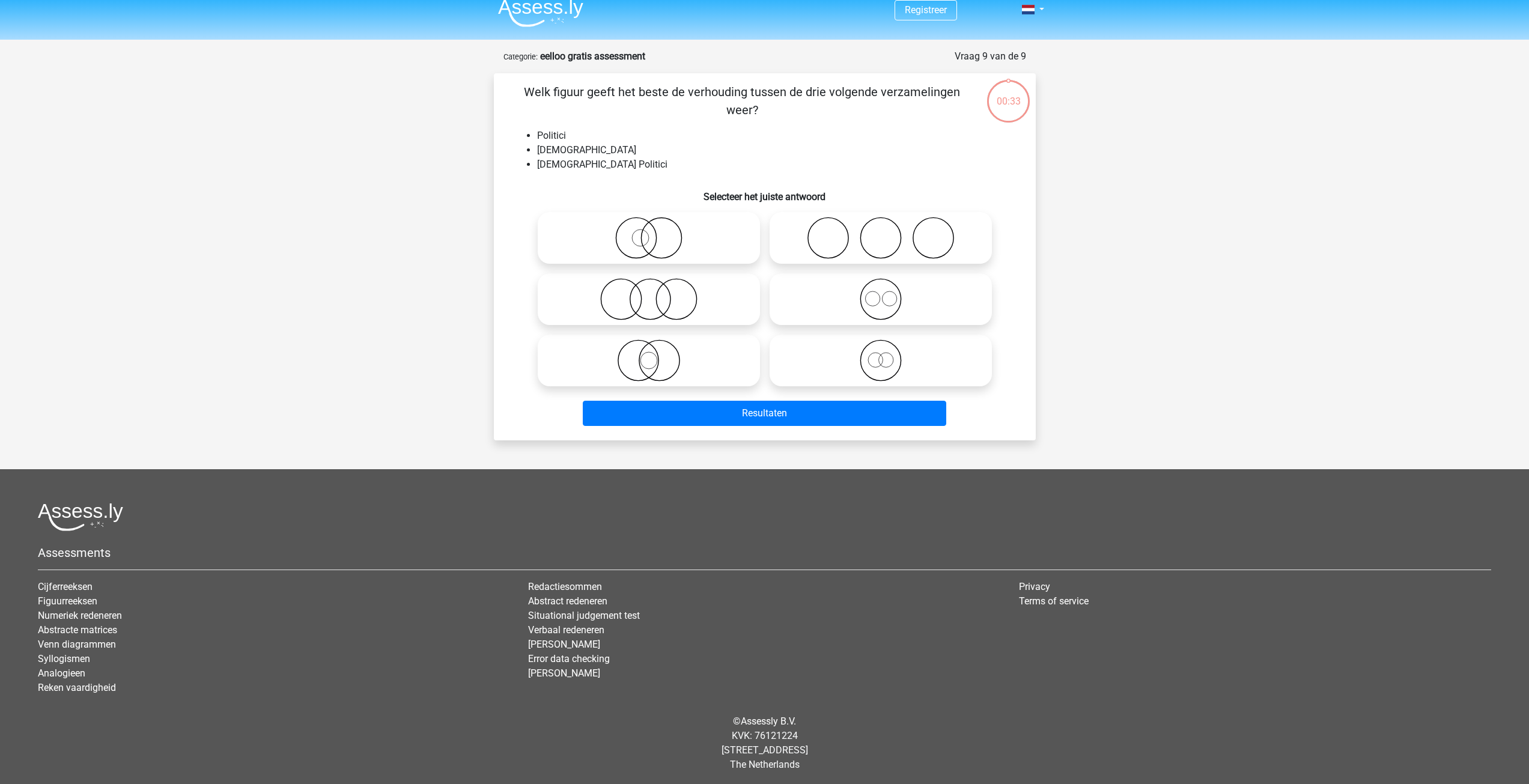
scroll to position [13, 0]
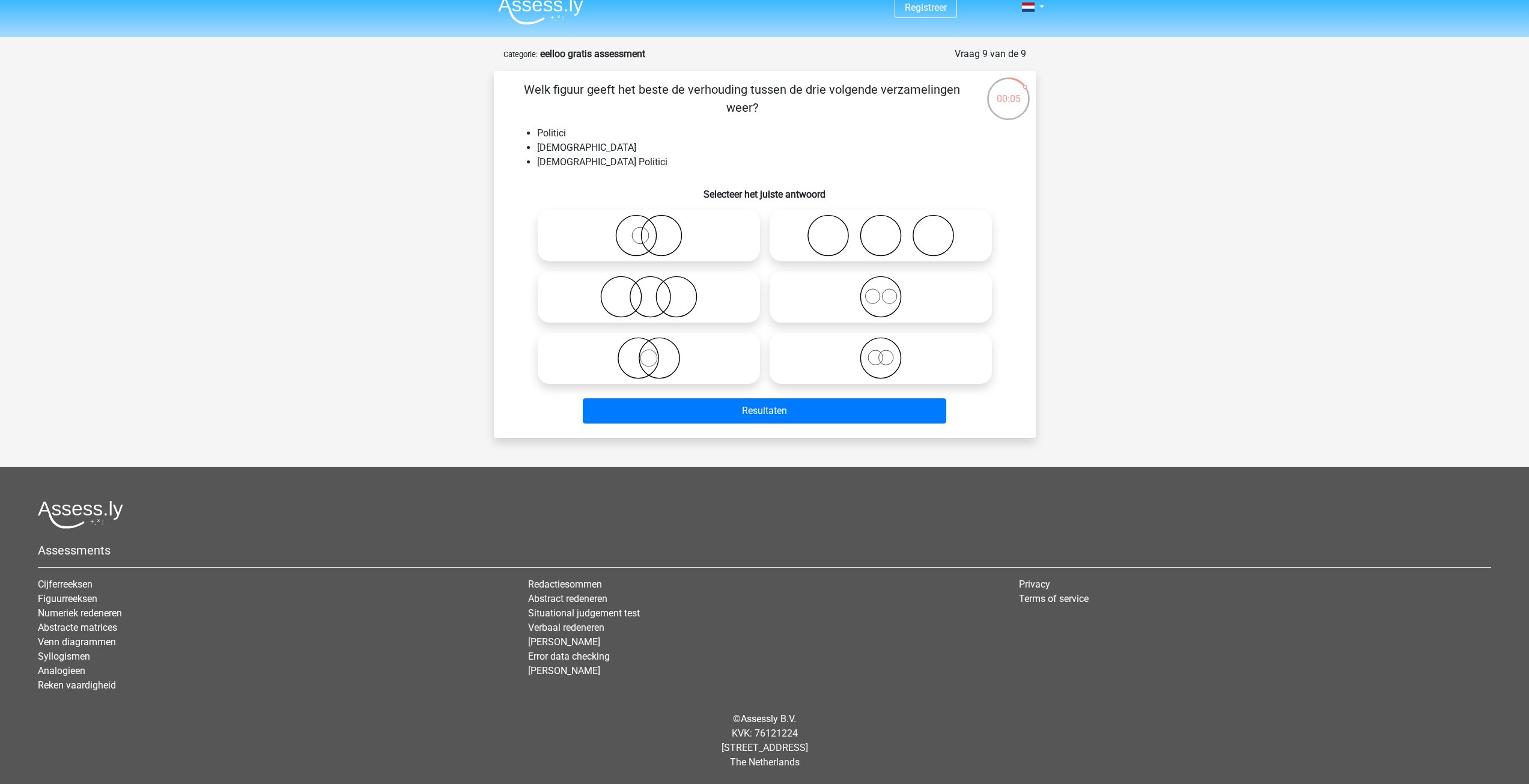
click at [622, 294] on icon at bounding box center [649, 296] width 213 height 42
click at [649, 291] on input "radio" at bounding box center [653, 287] width 8 height 8
radio input "true"
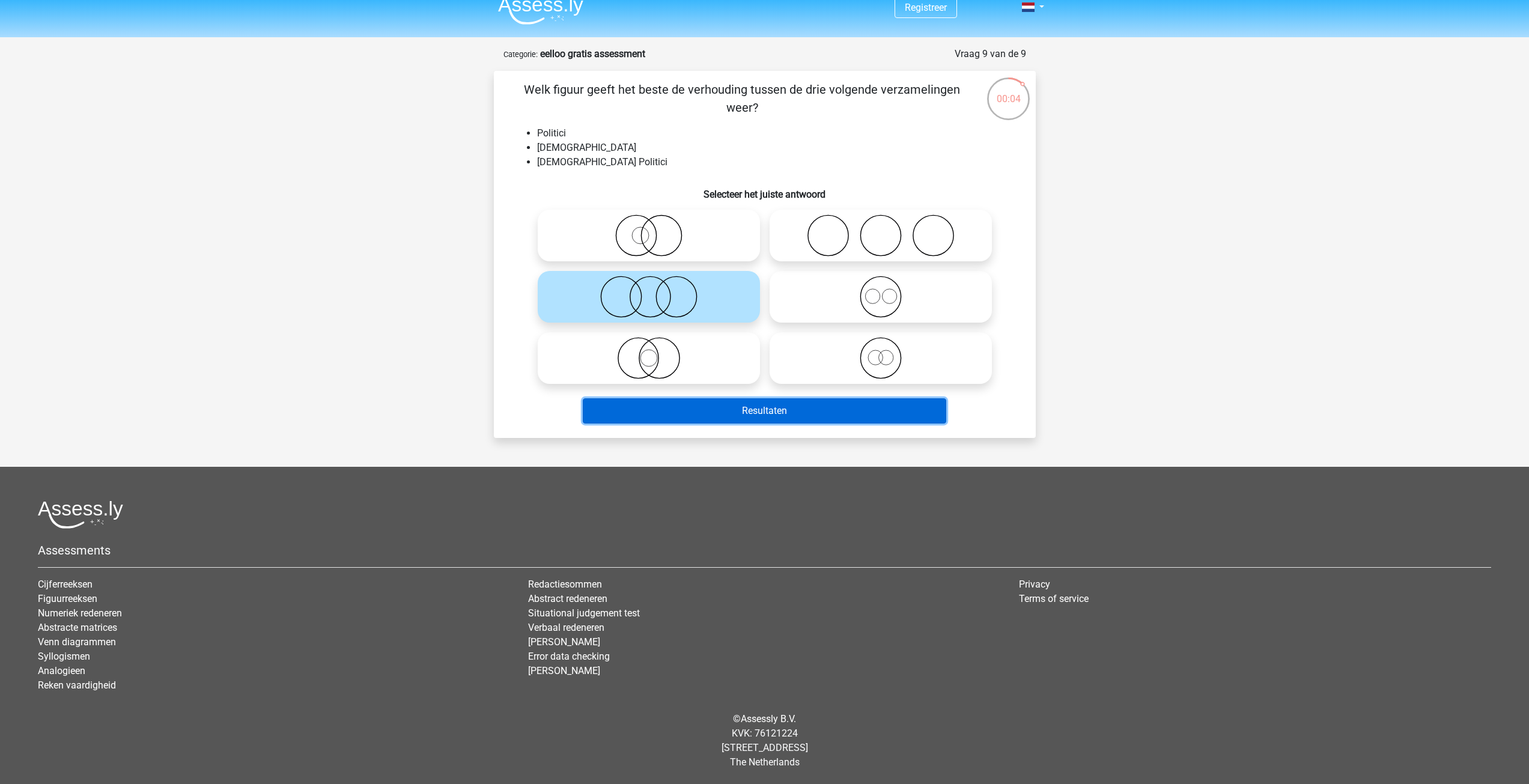
click at [755, 405] on button "Resultaten" at bounding box center [764, 411] width 364 height 25
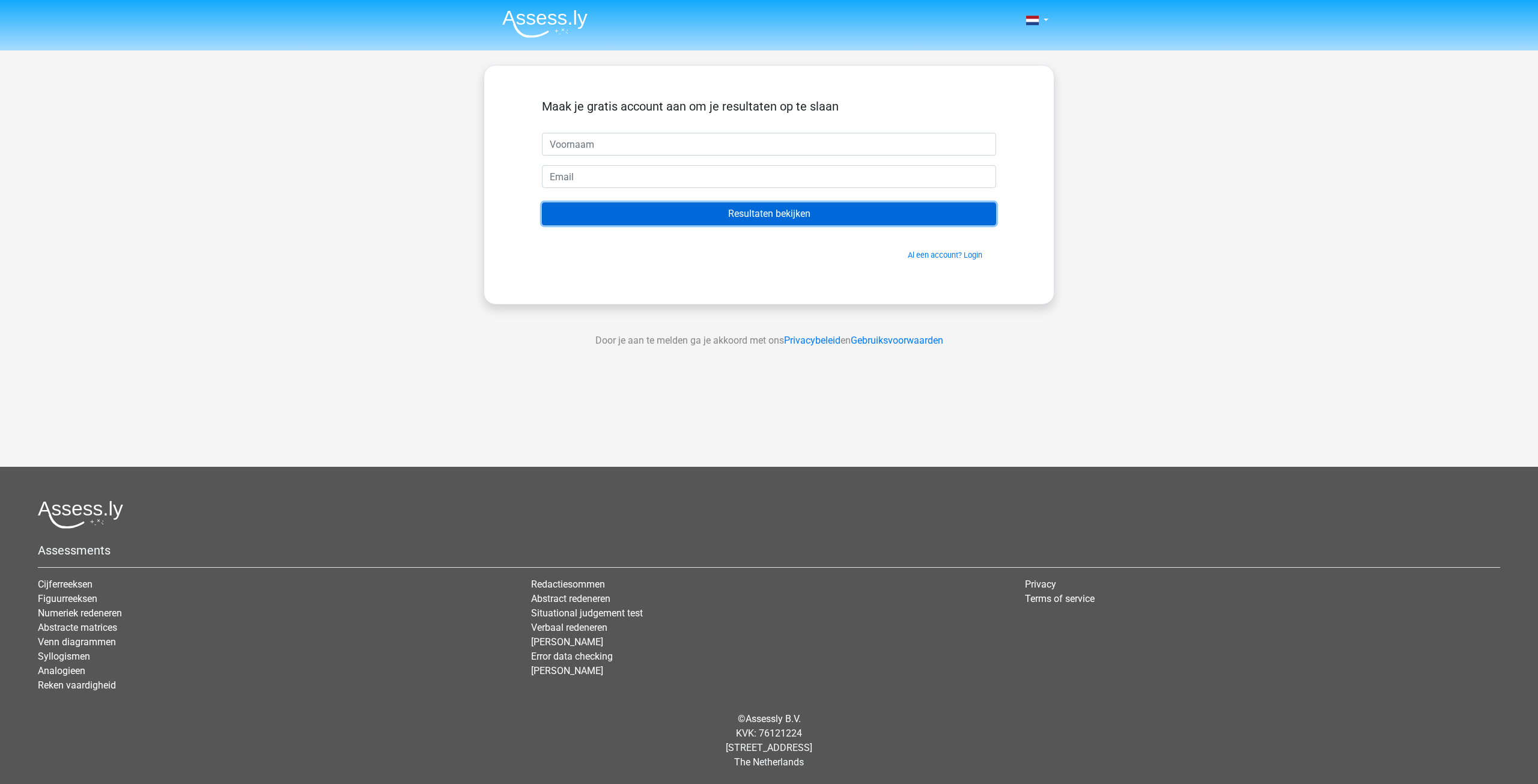
click at [718, 207] on input "Resultaten bekijken" at bounding box center [769, 213] width 454 height 23
click at [753, 215] on input "Resultaten bekijken" at bounding box center [769, 213] width 454 height 23
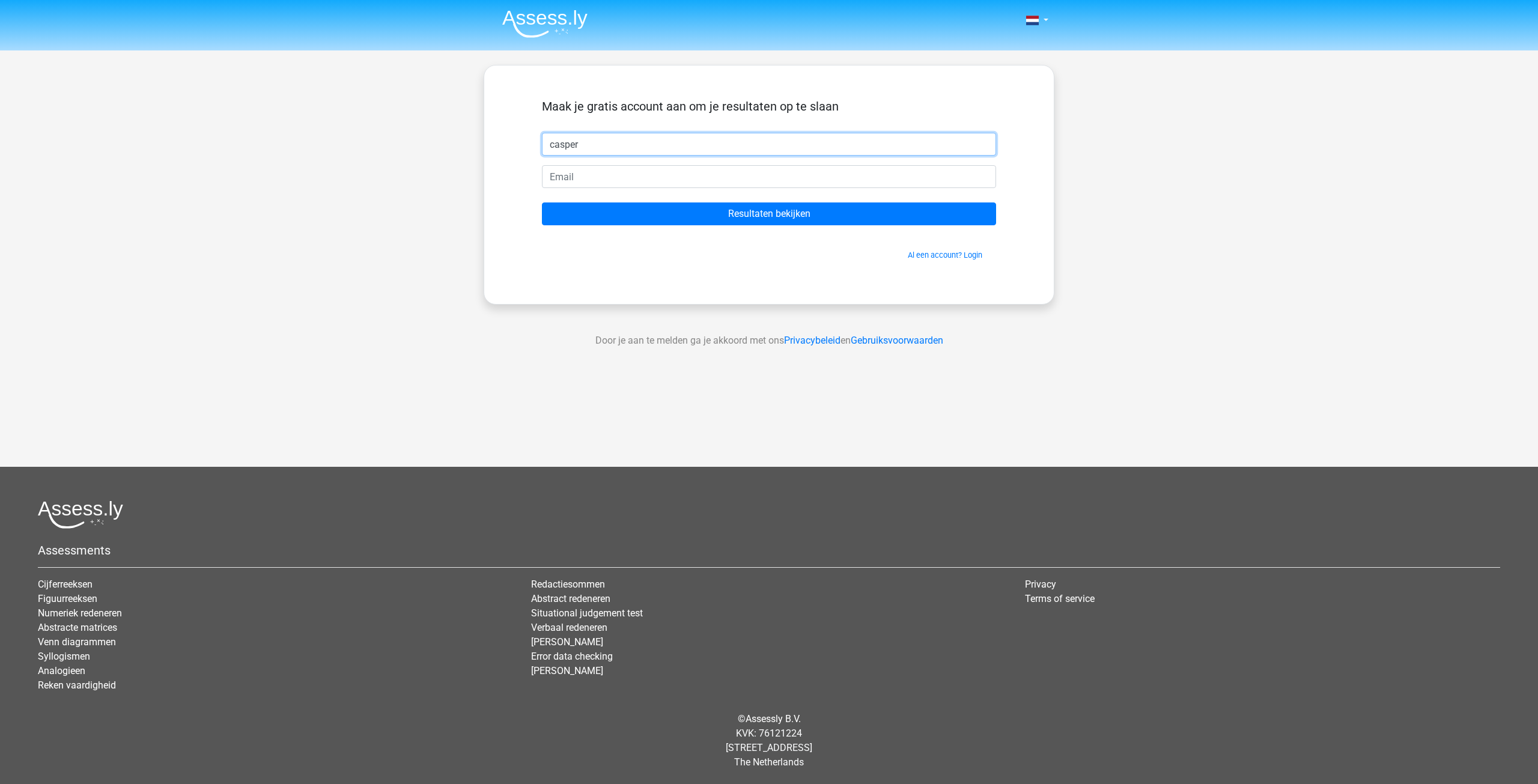
type input "casper"
click at [583, 184] on input "email" at bounding box center [769, 176] width 454 height 23
type input "caspervrijhoef@gmail.com"
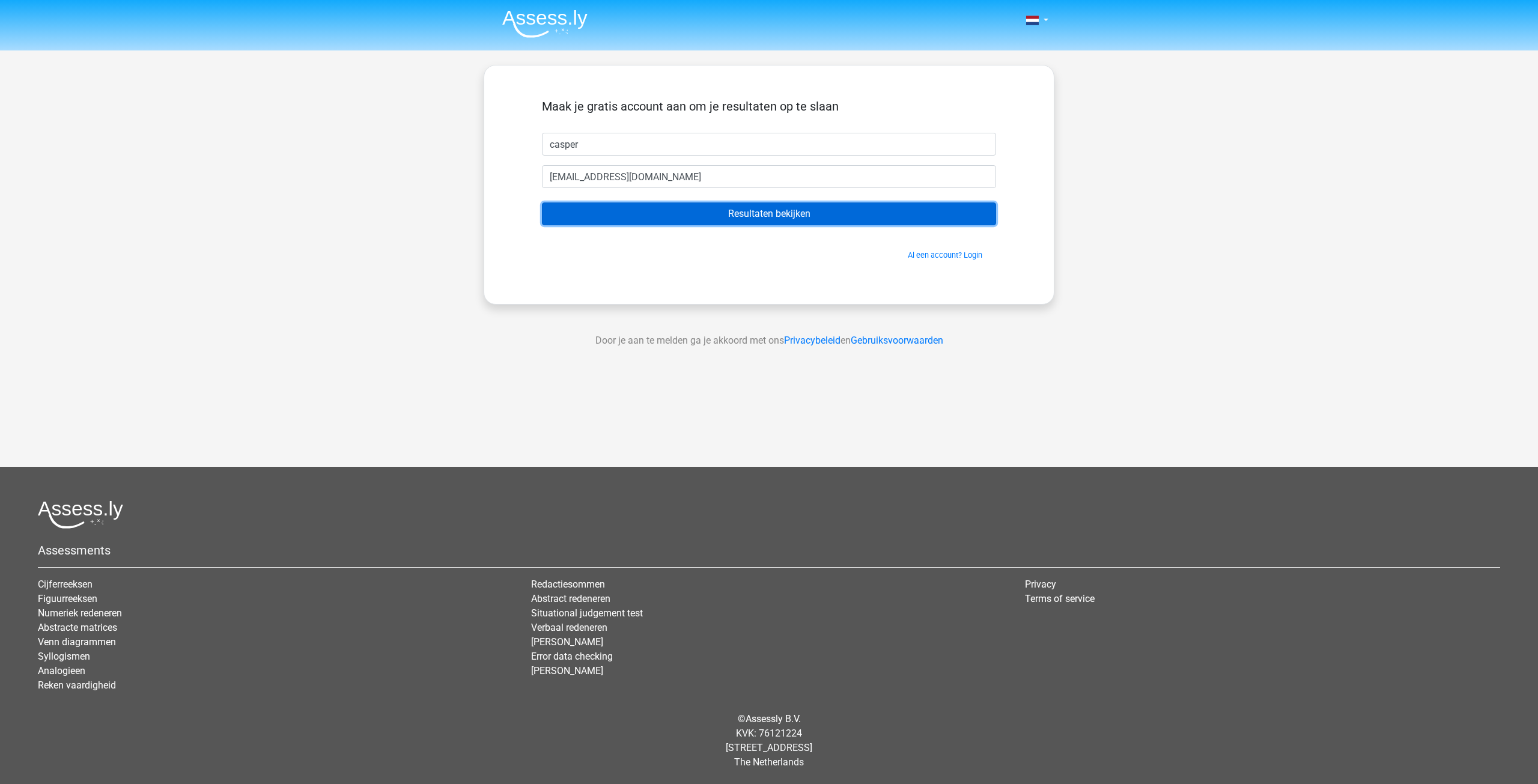
click at [684, 218] on input "Resultaten bekijken" at bounding box center [769, 213] width 454 height 23
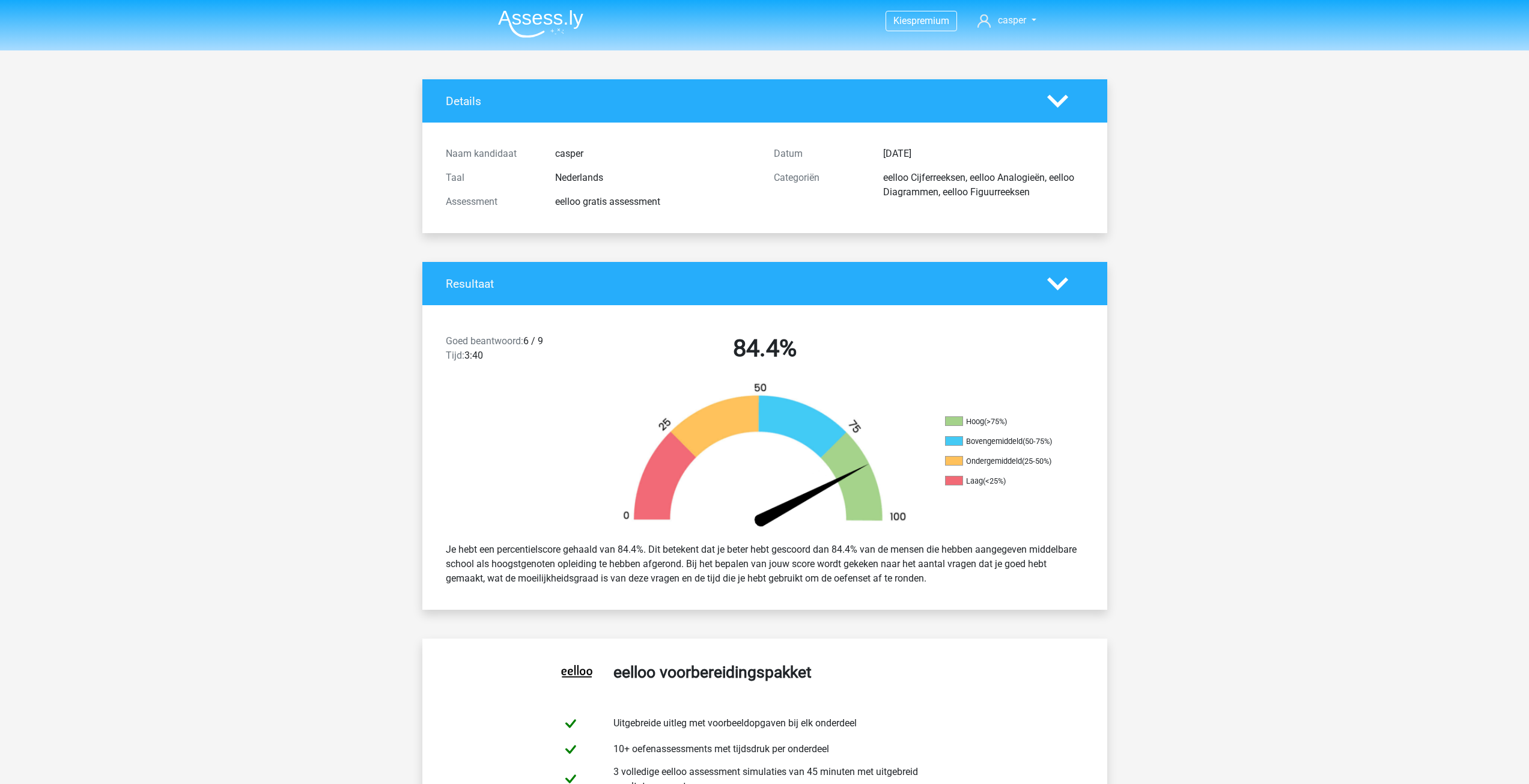
click at [526, 343] on div "Goed beantwoord: 6 / 9 Tijd: 3:40" at bounding box center [519, 351] width 164 height 34
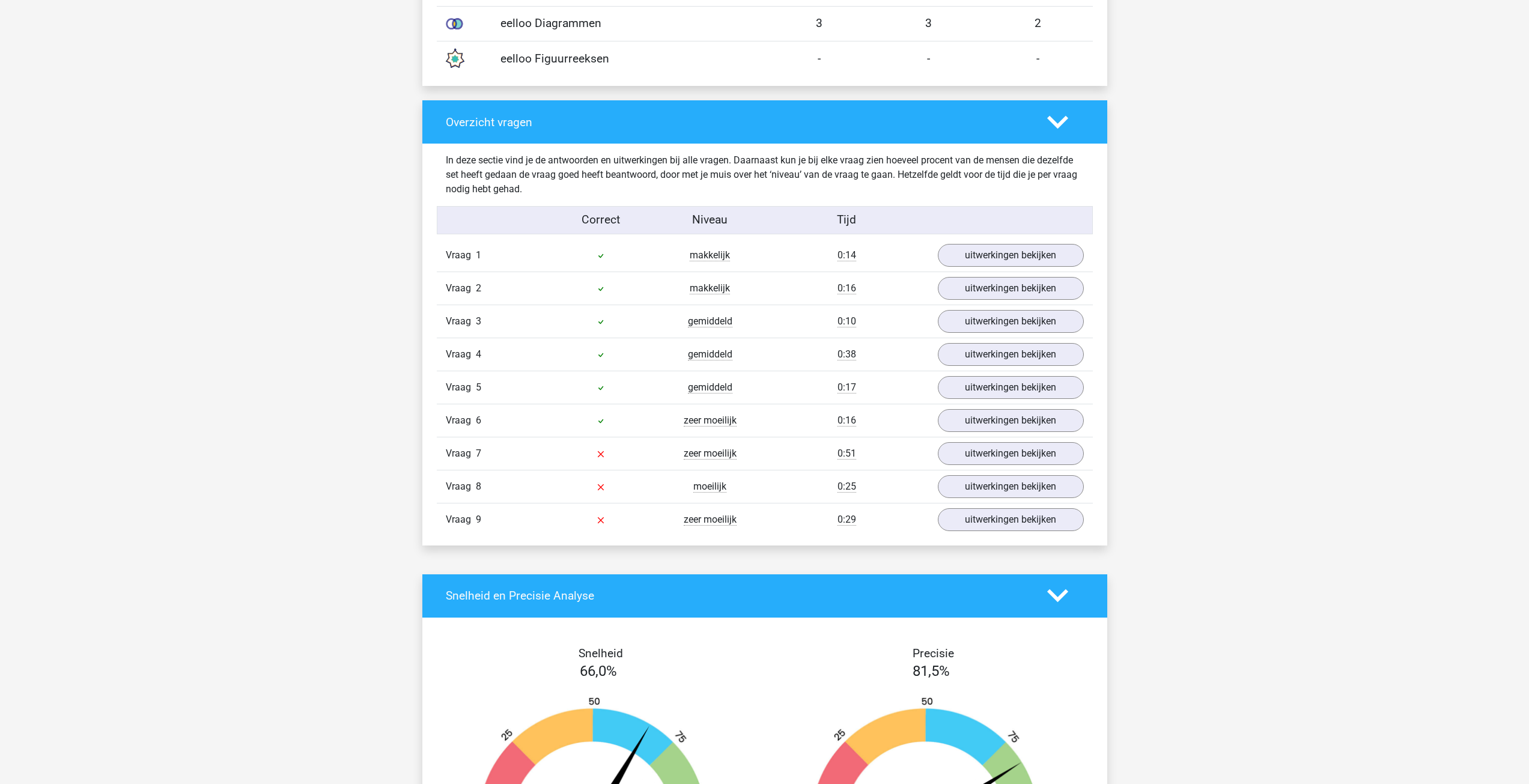
scroll to position [1141, 0]
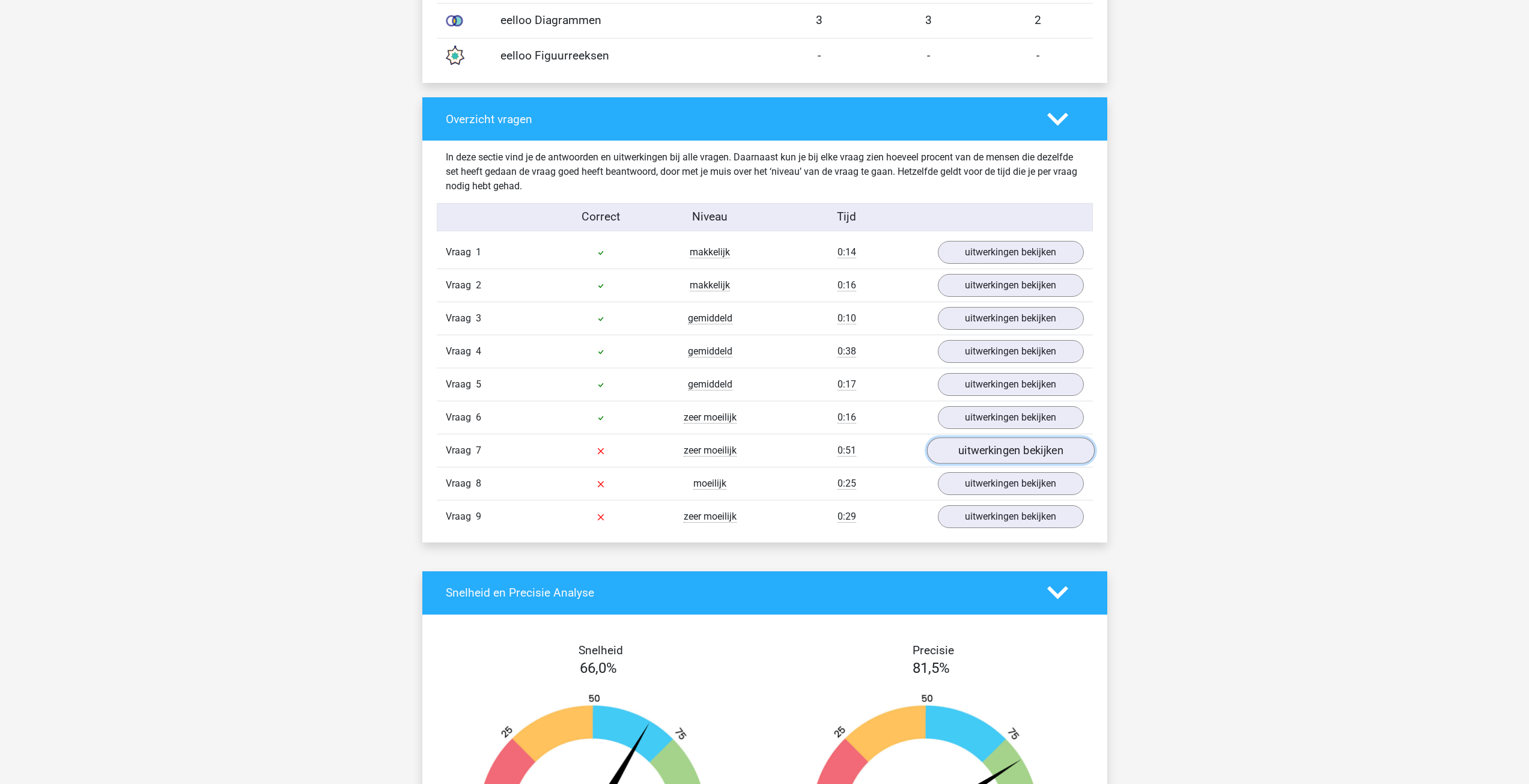
click at [978, 453] on link "uitwerkingen bekijken" at bounding box center [1010, 450] width 167 height 26
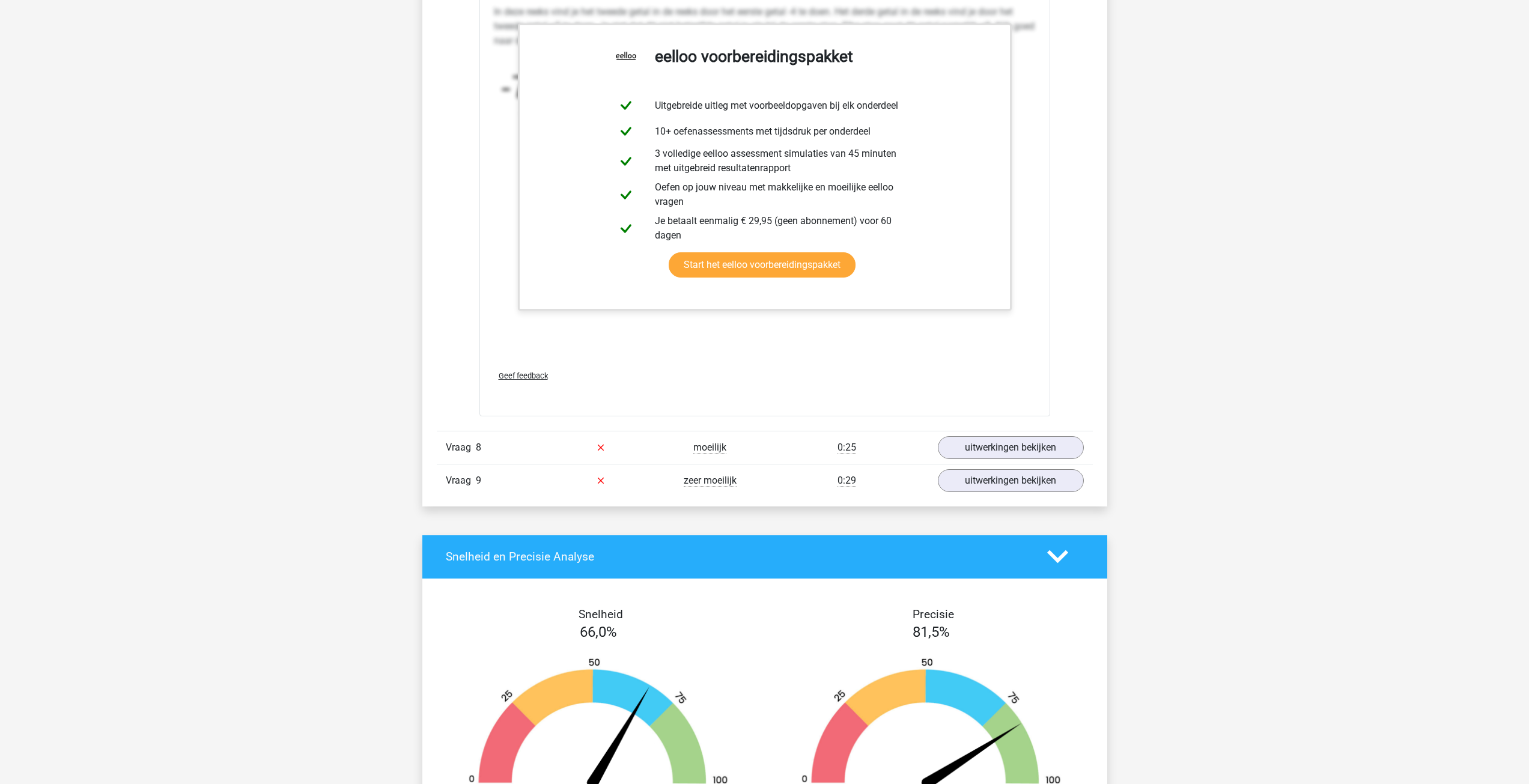
scroll to position [1922, 0]
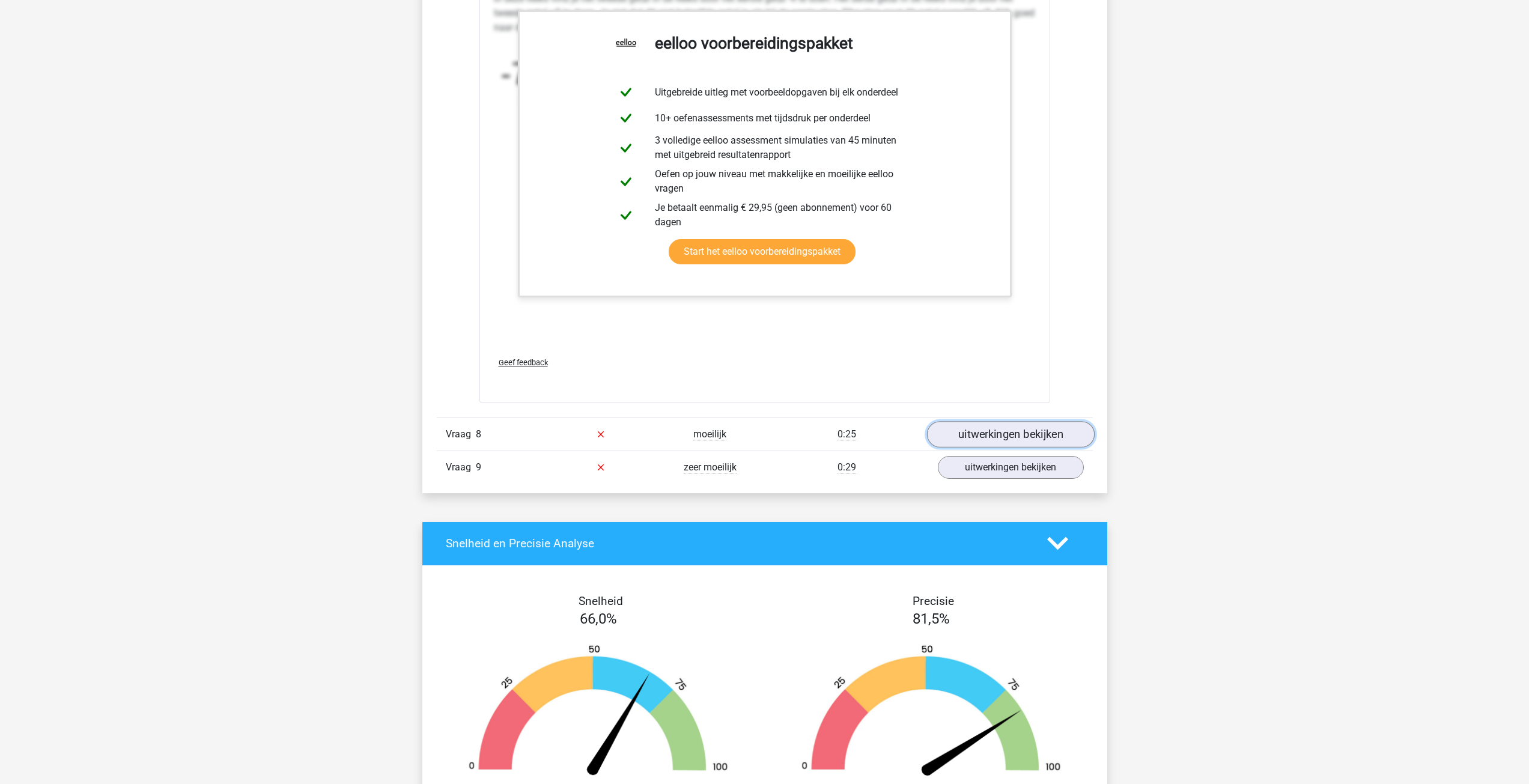
click at [1035, 436] on link "uitwerkingen bekijken" at bounding box center [1010, 434] width 167 height 26
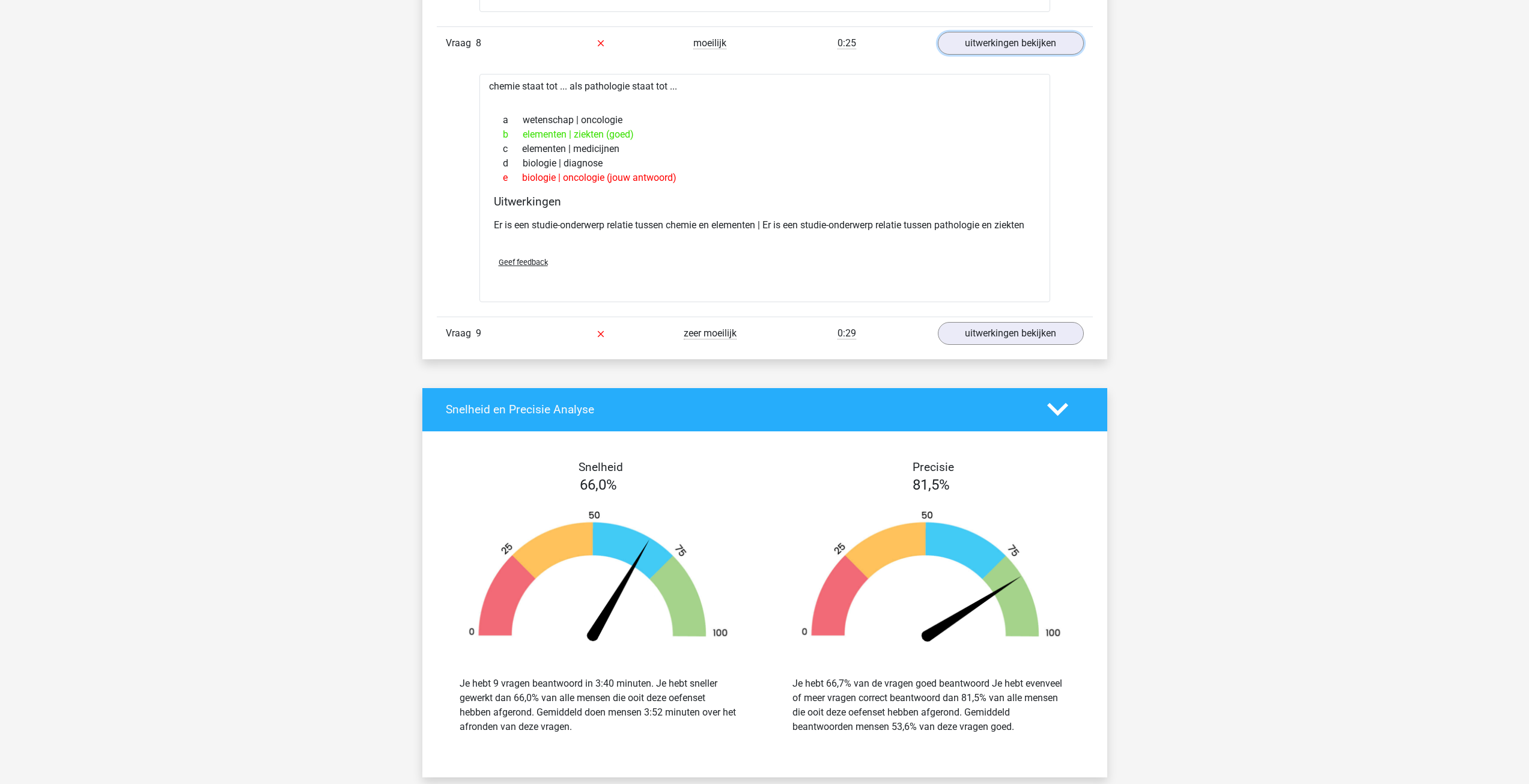
scroll to position [2282, 0]
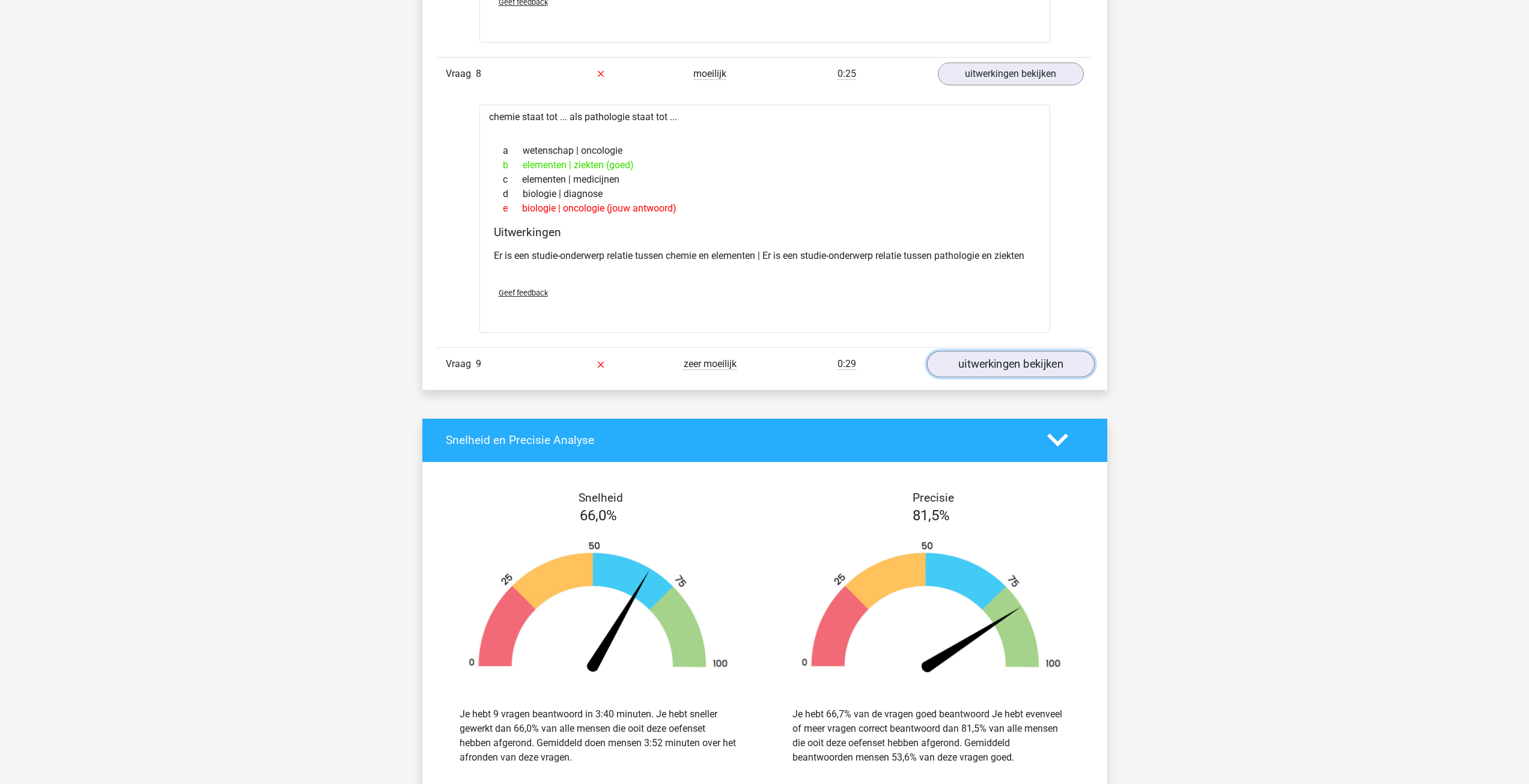
click at [1021, 367] on link "uitwerkingen bekijken" at bounding box center [1010, 364] width 167 height 26
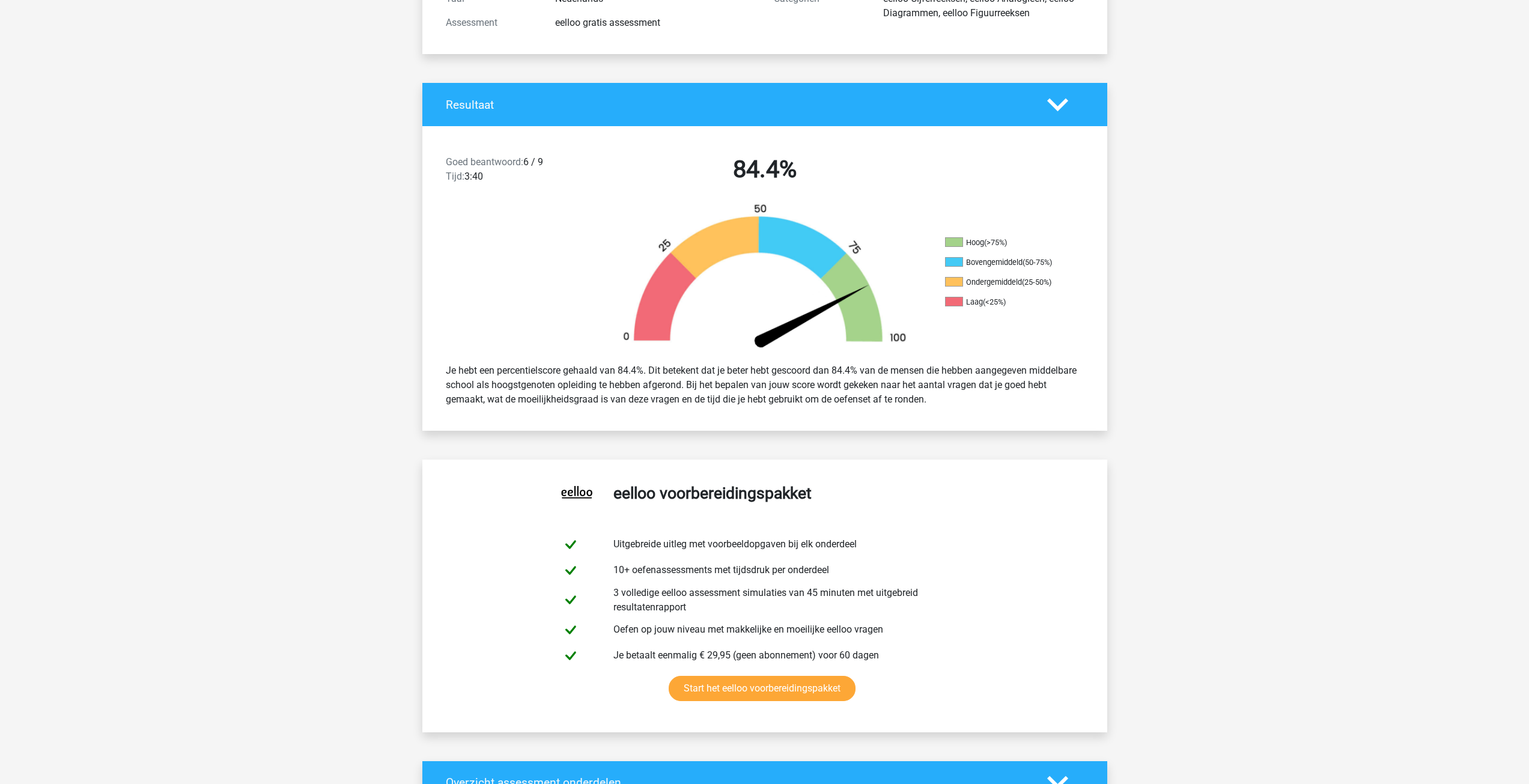
scroll to position [0, 0]
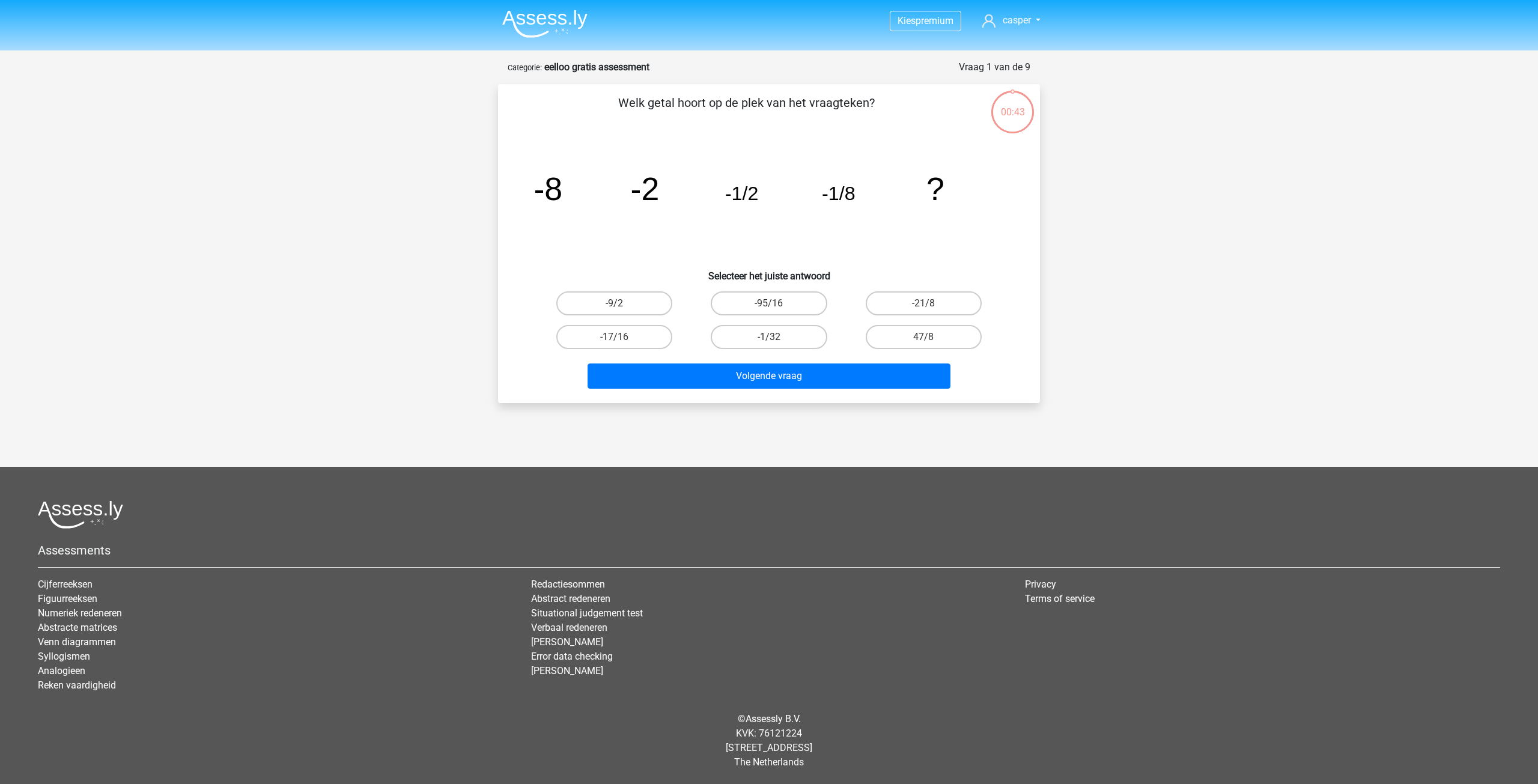
drag, startPoint x: 0, startPoint y: 0, endPoint x: 335, endPoint y: 122, distance: 356.5
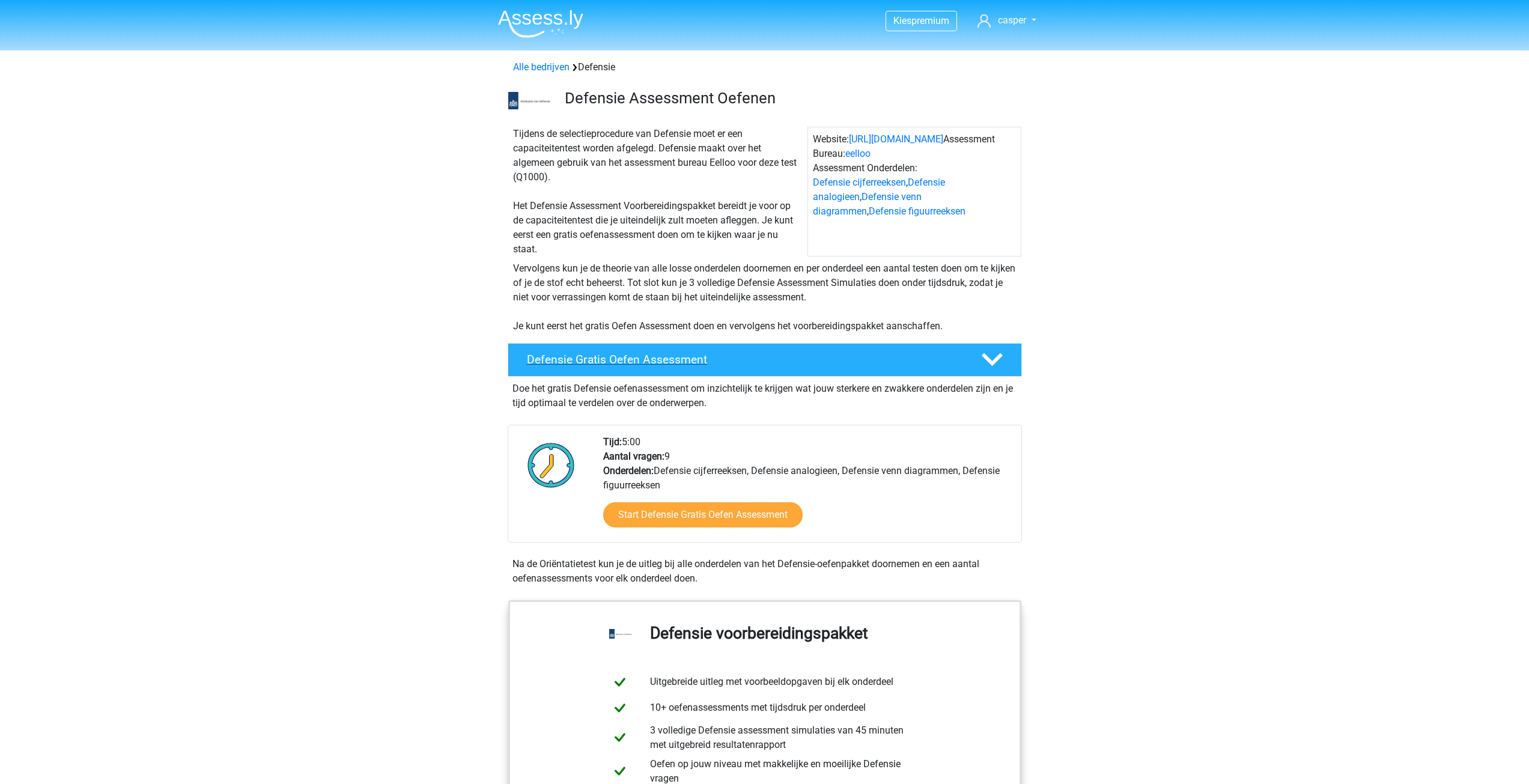
click at [862, 344] on div "Defensie Gratis Oefen Assessment" at bounding box center [765, 359] width 514 height 34
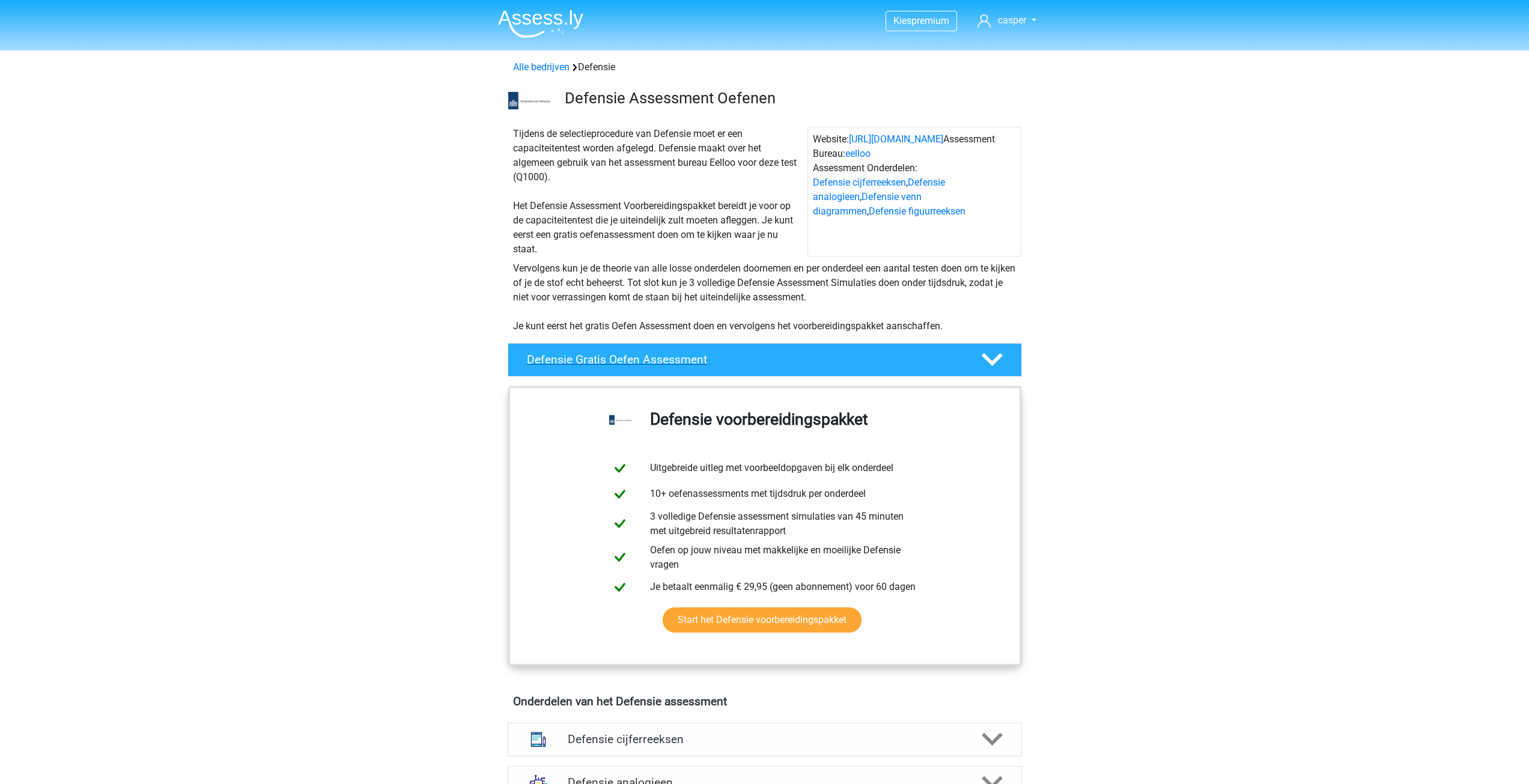
click at [862, 344] on div "Defensie Gratis Oefen Assessment" at bounding box center [765, 359] width 514 height 34
